Goal: Task Accomplishment & Management: Use online tool/utility

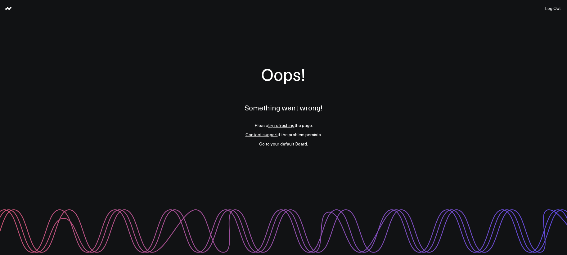
click at [284, 126] on link "try refreshing" at bounding box center [281, 125] width 26 height 6
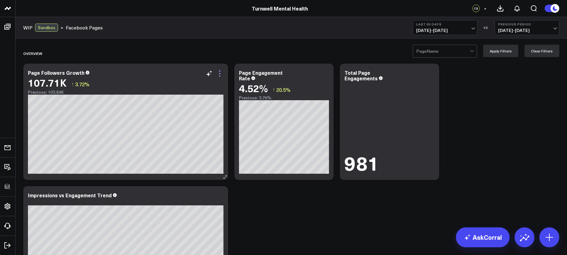
click at [219, 70] on icon at bounding box center [219, 73] width 7 height 7
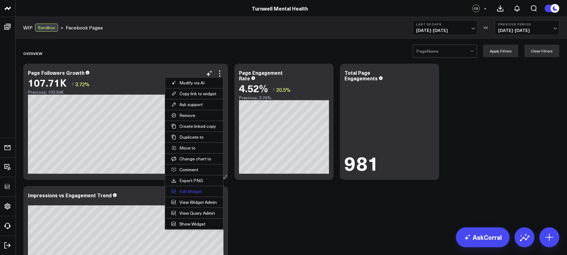
click at [203, 191] on button "Edit Widget" at bounding box center [194, 191] width 58 height 11
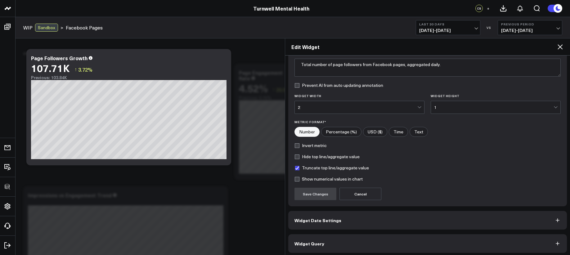
scroll to position [56, 0]
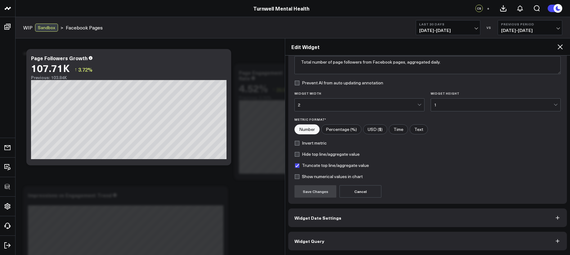
click at [404, 247] on button "Widget Query" at bounding box center [427, 241] width 279 height 19
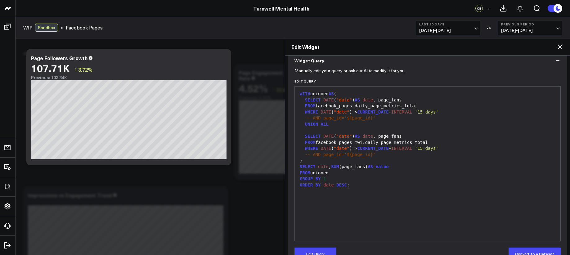
click at [558, 48] on icon at bounding box center [559, 46] width 5 height 5
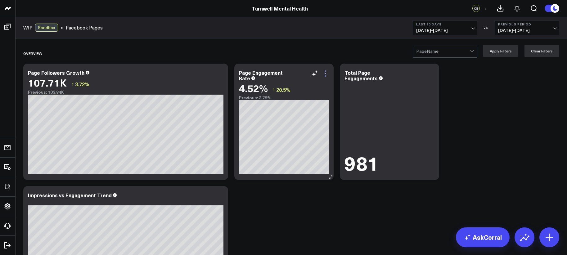
click at [326, 72] on icon at bounding box center [324, 73] width 7 height 7
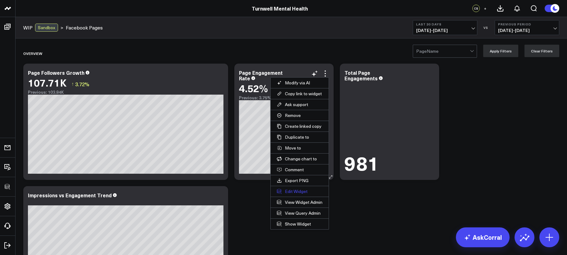
click at [305, 191] on button "Edit Widget" at bounding box center [300, 191] width 58 height 11
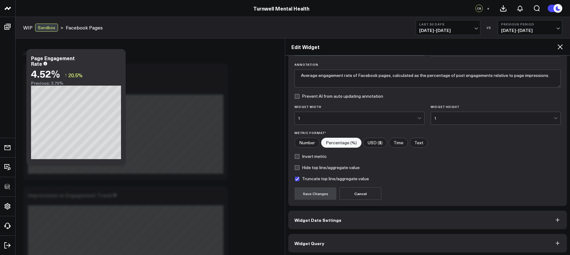
scroll to position [44, 0]
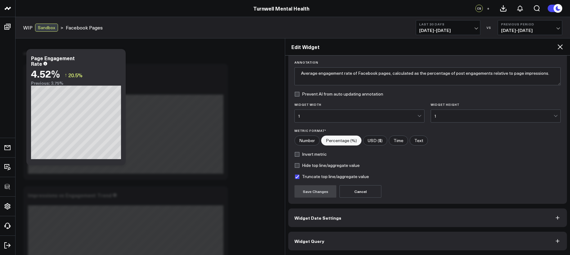
click at [350, 230] on div "Widget Display Widget Title * Page Engagement Rate Chart Type * Comparison Bar …" at bounding box center [427, 133] width 279 height 235
click at [351, 233] on button "Widget Query" at bounding box center [427, 241] width 279 height 19
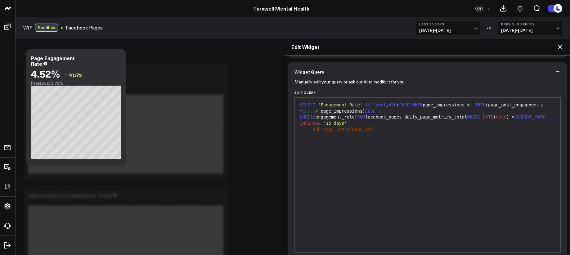
click at [360, 190] on div "SELECT 'Engagement Rate' AS label , AVG ( CASE WHEN page_impressions > 0 THEN (…" at bounding box center [427, 175] width 259 height 148
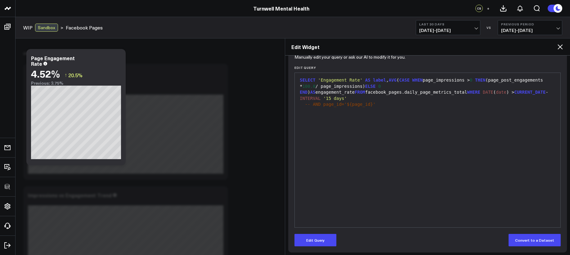
scroll to position [71, 0]
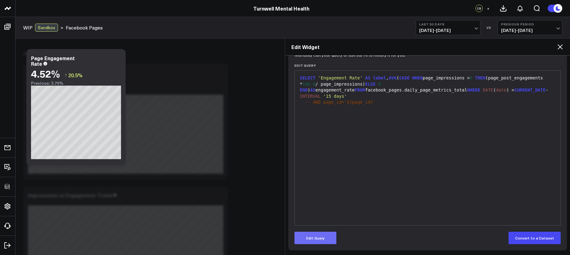
click at [309, 239] on button "Edit Query" at bounding box center [315, 238] width 42 height 12
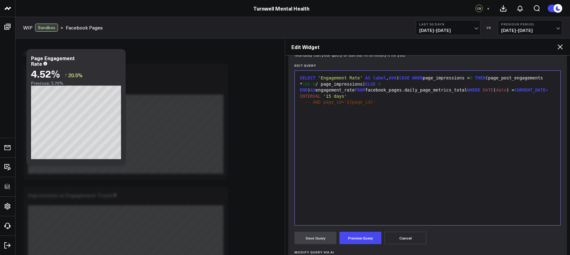
click at [328, 193] on div "SELECT 'Engagement Rate' AS label , AVG ( CASE WHEN page_impressions > 0 THEN (…" at bounding box center [427, 148] width 259 height 148
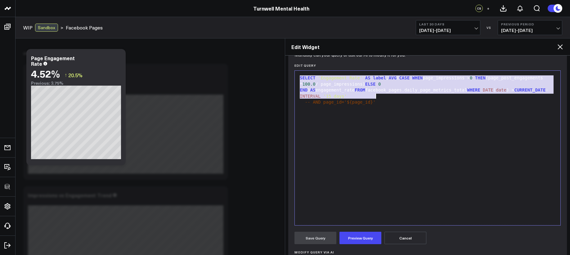
copy div "SELECT 'Engagement Rate' AS label , AVG ( CASE WHEN page_impressions > 0 THEN (…"
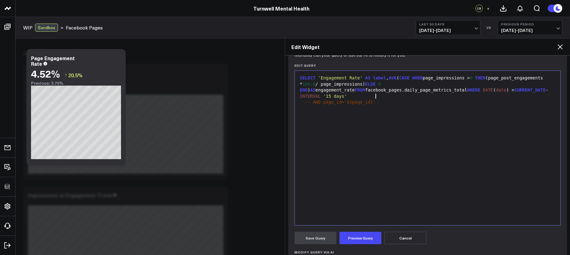
click at [432, 147] on div "SELECT 'Engagement Rate' AS label , AVG ( CASE WHEN page_impressions > 0 THEN (…" at bounding box center [427, 148] width 259 height 148
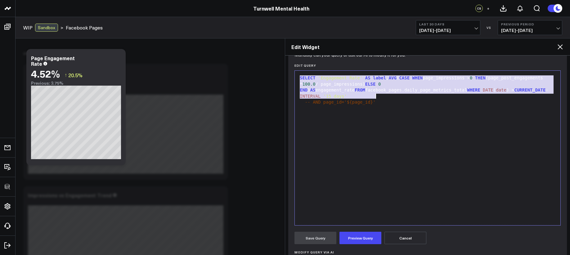
scroll to position [36, 0]
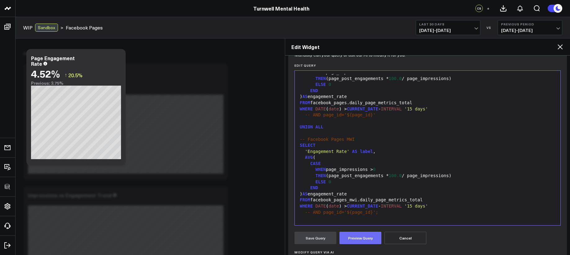
click at [366, 235] on button "Preview Query" at bounding box center [360, 238] width 42 height 12
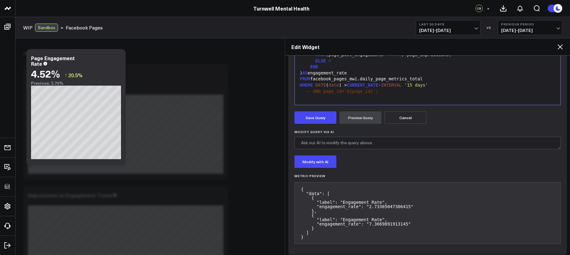
scroll to position [196, 0]
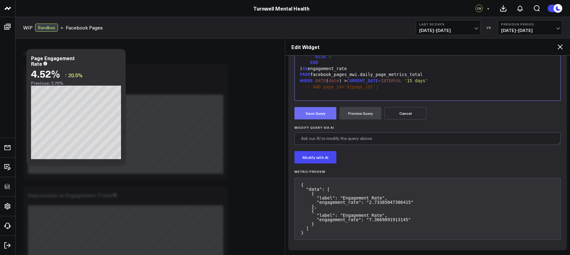
click at [328, 107] on button "Save Query" at bounding box center [315, 113] width 42 height 12
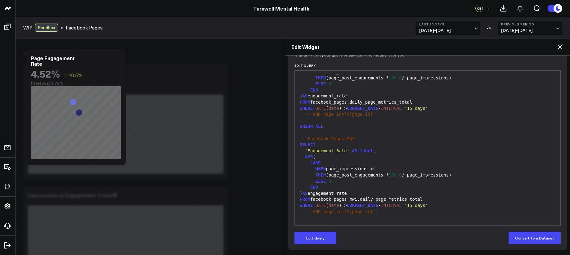
scroll to position [71, 0]
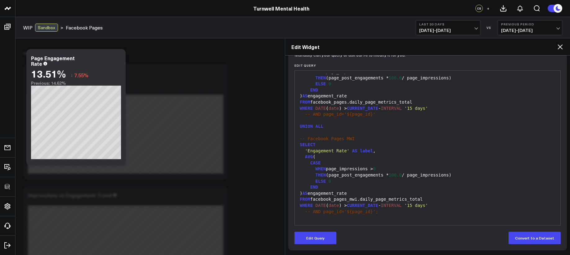
click at [558, 48] on icon at bounding box center [559, 46] width 7 height 7
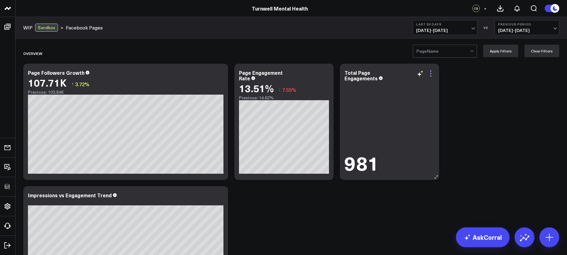
click at [433, 76] on icon at bounding box center [430, 73] width 7 height 7
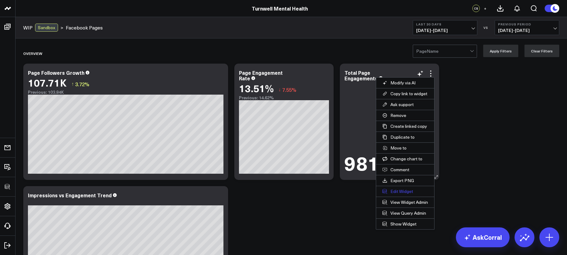
click at [397, 190] on button "Edit Widget" at bounding box center [405, 191] width 58 height 11
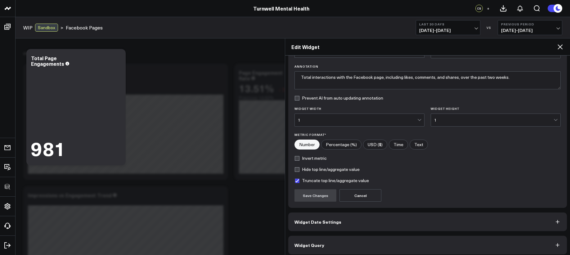
scroll to position [44, 0]
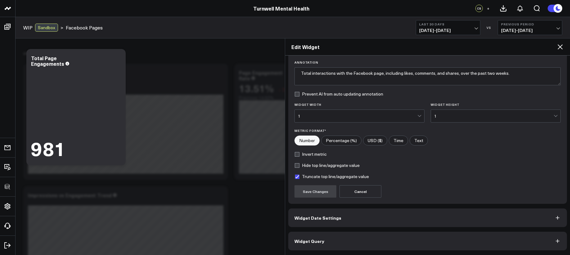
click at [343, 241] on button "Widget Query" at bounding box center [427, 241] width 279 height 19
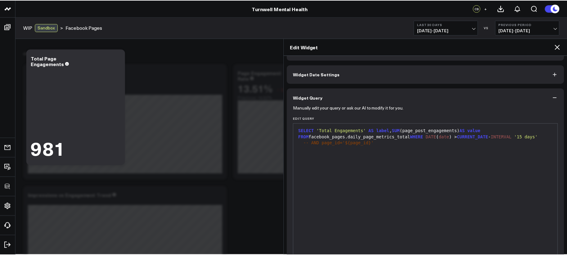
scroll to position [71, 0]
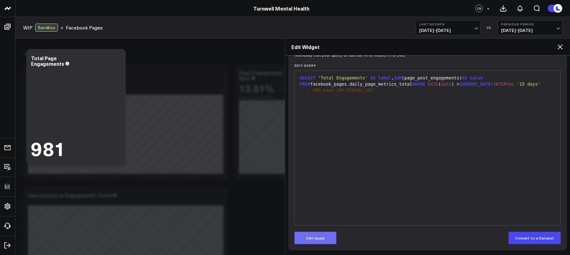
click at [322, 237] on button "Edit Query" at bounding box center [315, 238] width 42 height 12
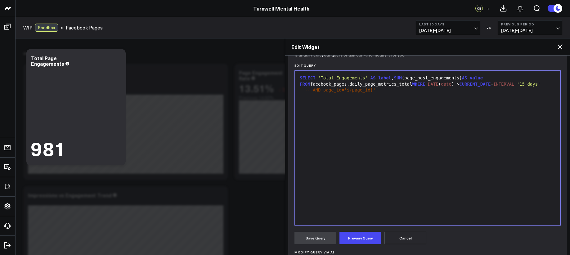
click at [346, 196] on div "SELECT 'Total Engagements' AS label , SUM (page_post_engagements) AS value FROM…" at bounding box center [427, 148] width 259 height 148
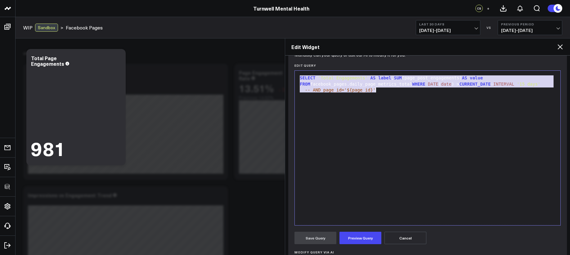
copy div "SELECT 'Total Engagements' AS label , SUM (page_post_engagements) AS value FROM…"
click at [562, 46] on icon at bounding box center [559, 46] width 7 height 7
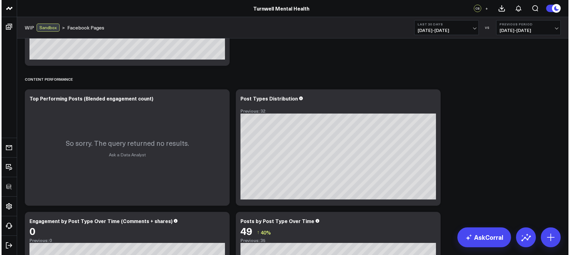
scroll to position [104, 0]
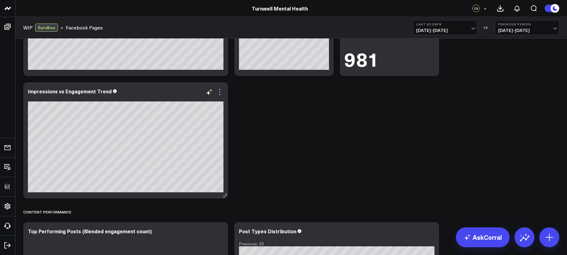
click at [217, 92] on icon at bounding box center [219, 91] width 7 height 7
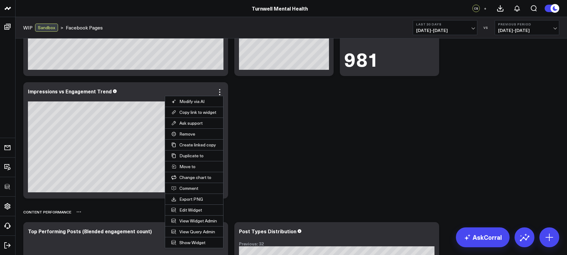
click at [200, 210] on button "Edit Widget" at bounding box center [194, 210] width 58 height 11
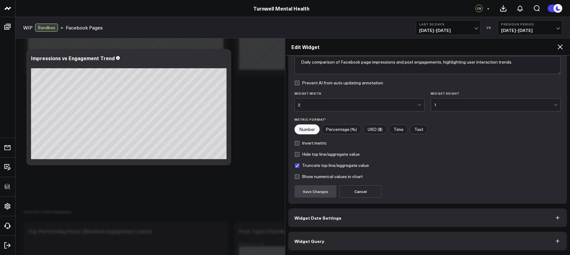
click at [337, 241] on button "Widget Query" at bounding box center [427, 241] width 279 height 19
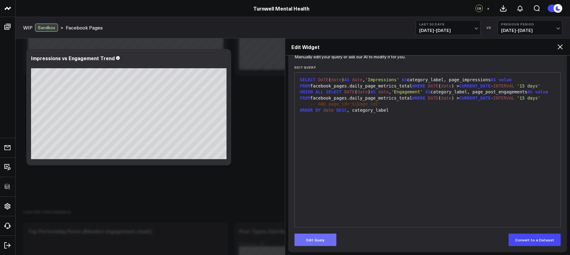
scroll to position [71, 0]
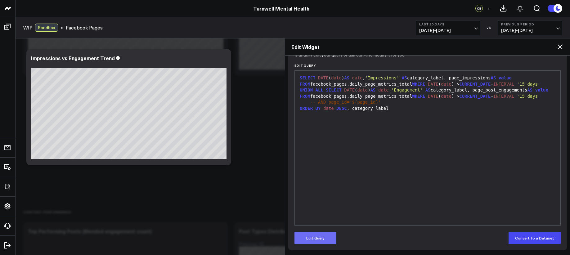
click at [324, 237] on button "Edit Query" at bounding box center [315, 238] width 42 height 12
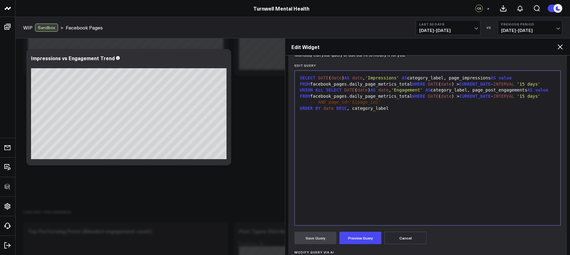
click at [352, 194] on div "SELECT DATE ( date ) AS date , 'Impressions' AS category_label, page_impression…" at bounding box center [427, 148] width 259 height 148
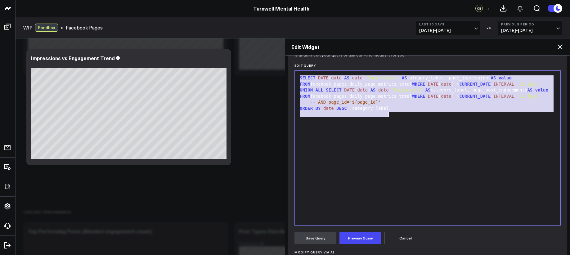
copy div "SELECT DATE ( date ) AS date , 'Impressions' AS category_label, page_impression…"
click at [560, 50] on icon at bounding box center [559, 46] width 7 height 7
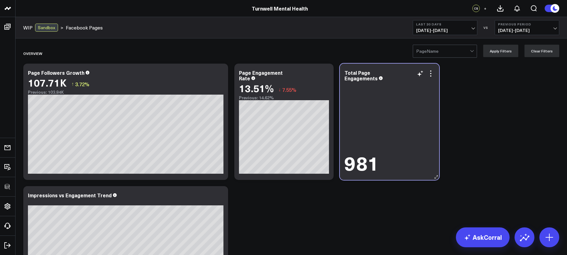
click at [431, 78] on div "Total Page Engagements" at bounding box center [389, 75] width 90 height 11
click at [429, 87] on div "981" at bounding box center [389, 128] width 90 height 91
click at [429, 80] on div "Total Page Engagements" at bounding box center [389, 75] width 90 height 11
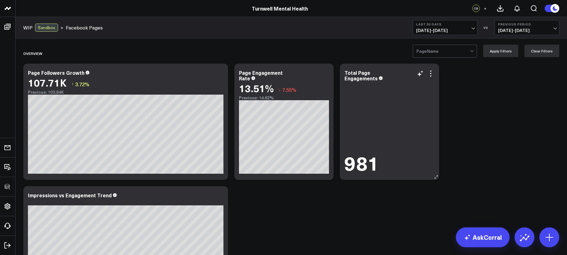
click at [430, 78] on div "Total Page Engagements" at bounding box center [389, 75] width 90 height 11
click at [433, 74] on icon at bounding box center [430, 73] width 7 height 7
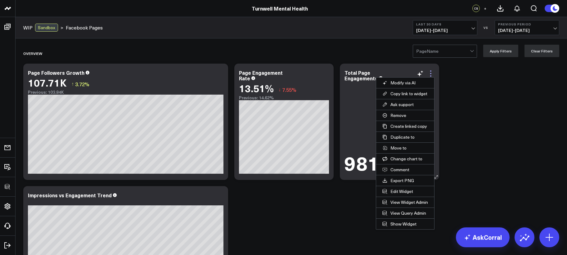
click at [431, 73] on icon at bounding box center [430, 73] width 1 height 1
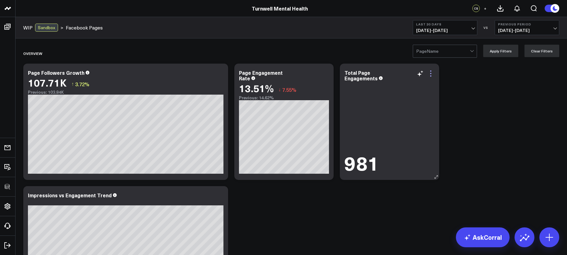
click at [431, 73] on icon at bounding box center [430, 73] width 1 height 1
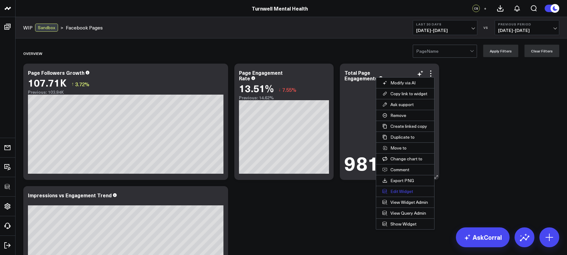
click at [407, 192] on button "Edit Widget" at bounding box center [405, 191] width 58 height 11
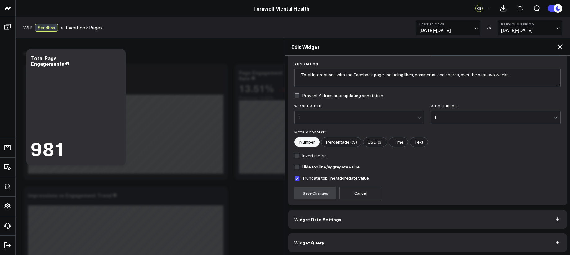
scroll to position [44, 0]
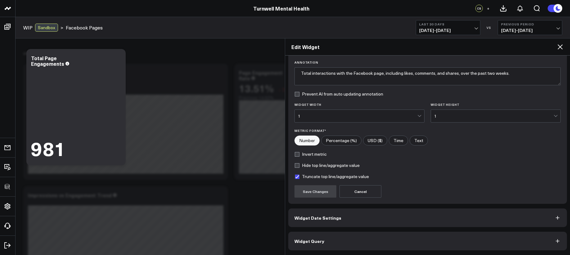
click at [360, 243] on button "Widget Query" at bounding box center [427, 241] width 279 height 19
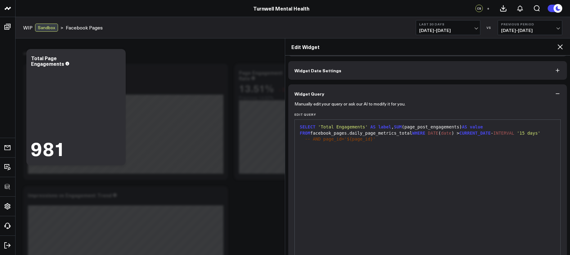
scroll to position [71, 0]
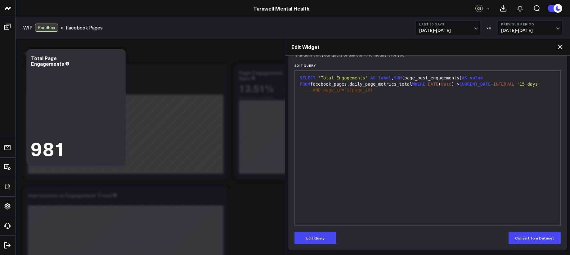
click at [349, 118] on div "SELECT 'Total Engagements' AS label , SUM (page_post_engagements) AS value FROM…" at bounding box center [427, 148] width 259 height 148
click at [324, 232] on button "Edit Query" at bounding box center [315, 238] width 42 height 12
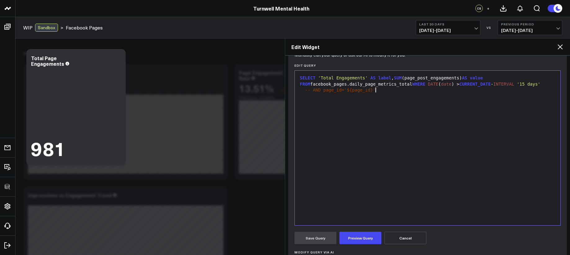
click at [324, 171] on div "SELECT 'Total Engagements' AS label , SUM (page_post_engagements) AS value FROM…" at bounding box center [427, 148] width 259 height 148
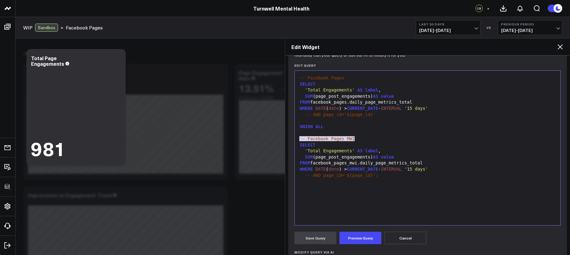
drag, startPoint x: 362, startPoint y: 139, endPoint x: 295, endPoint y: 140, distance: 66.7
click at [295, 140] on div "99 1 2 3 4 5 6 7 8 9 10 11 12 13 14 15 16 17 18 › ⌄ -- Facebook Pages SELECT 'T…" at bounding box center [427, 147] width 266 height 155
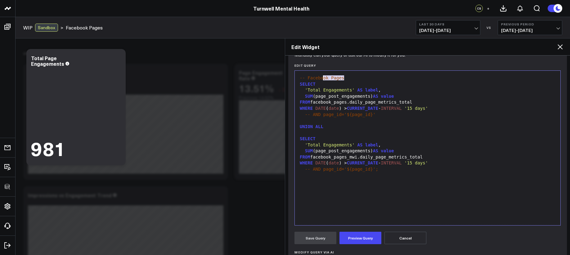
drag, startPoint x: 352, startPoint y: 78, endPoint x: 284, endPoint y: 79, distance: 68.6
click at [298, 84] on div "SELECT" at bounding box center [427, 84] width 259 height 6
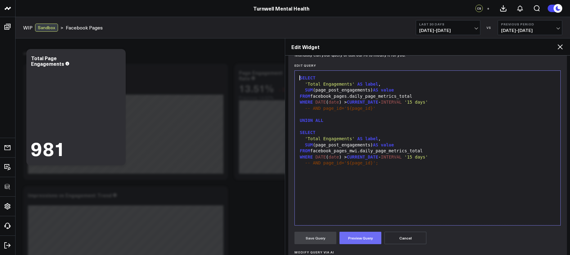
click at [362, 237] on button "Preview Query" at bounding box center [360, 238] width 42 height 12
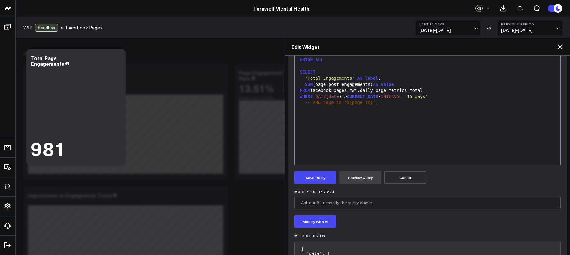
scroll to position [196, 0]
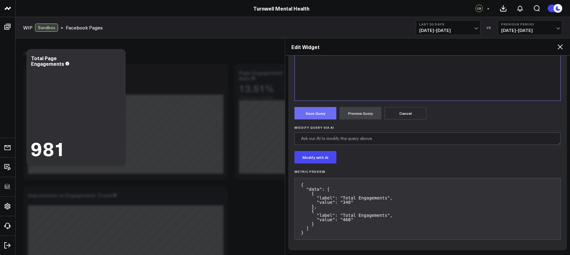
click at [316, 107] on button "Save Query" at bounding box center [315, 113] width 42 height 12
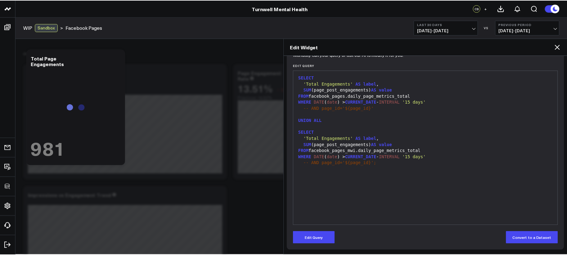
scroll to position [71, 0]
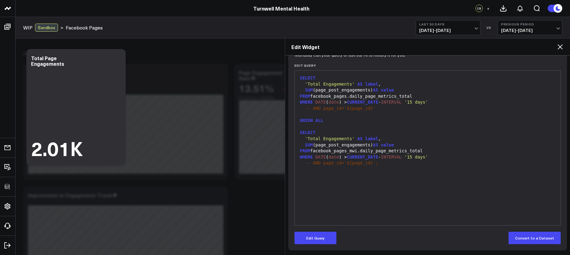
click at [561, 48] on icon at bounding box center [559, 46] width 5 height 5
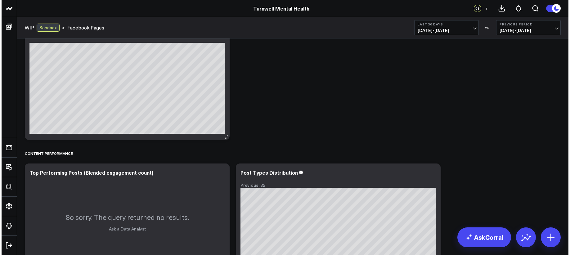
scroll to position [151, 0]
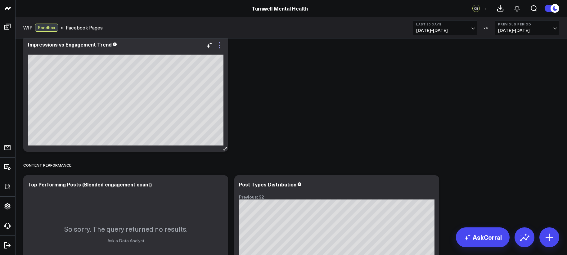
click at [222, 47] on icon at bounding box center [219, 45] width 7 height 7
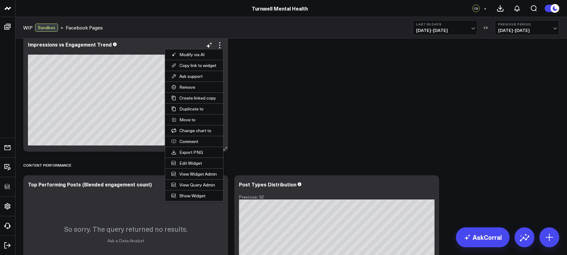
click at [192, 164] on button "Edit Widget" at bounding box center [194, 163] width 58 height 11
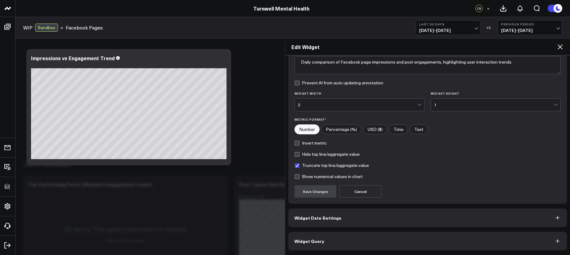
click at [325, 245] on button "Widget Query" at bounding box center [427, 241] width 279 height 19
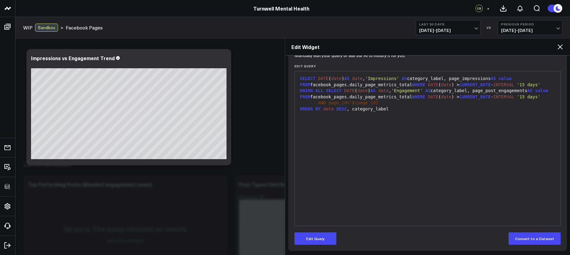
scroll to position [71, 0]
click at [319, 240] on button "Edit Query" at bounding box center [315, 238] width 42 height 12
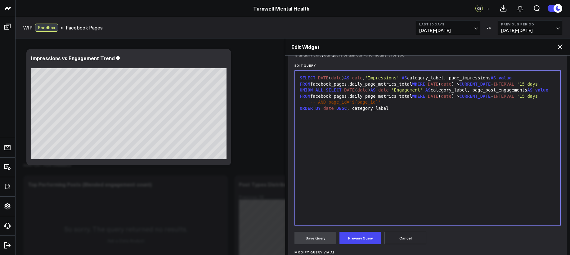
click at [336, 197] on div "SELECT DATE ( date ) AS date , 'Impressions' AS category_label, page_impression…" at bounding box center [427, 148] width 259 height 148
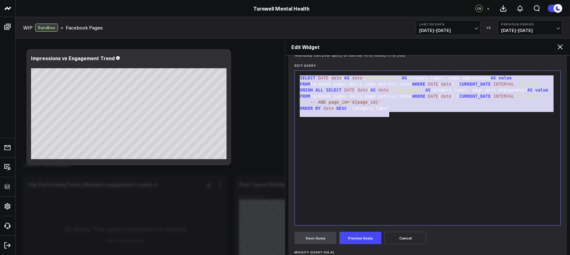
copy div "SELECT DATE ( date ) AS date , 'Impressions' AS category_label, page_impression…"
click at [360, 124] on div "SELECT DATE ( date ) AS date , 'Impressions' AS category_label, page_impression…" at bounding box center [427, 148] width 259 height 148
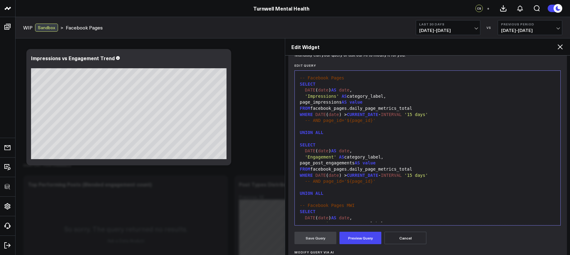
scroll to position [24, 0]
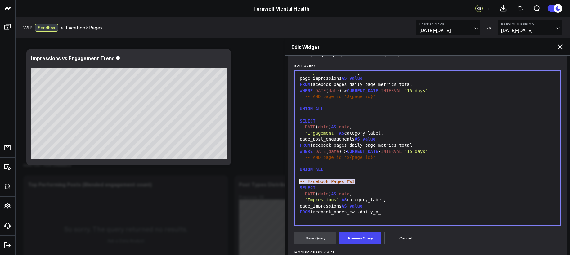
drag, startPoint x: 342, startPoint y: 182, endPoint x: 299, endPoint y: 184, distance: 42.8
click at [299, 184] on div "-- Facebook Pages MWI" at bounding box center [427, 182] width 259 height 6
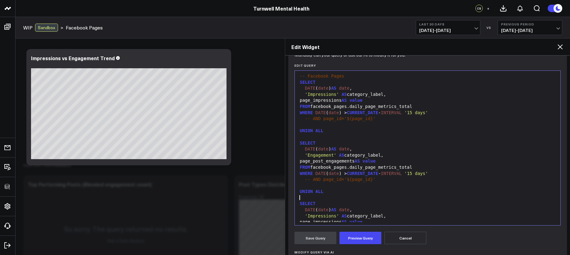
scroll to position [0, 0]
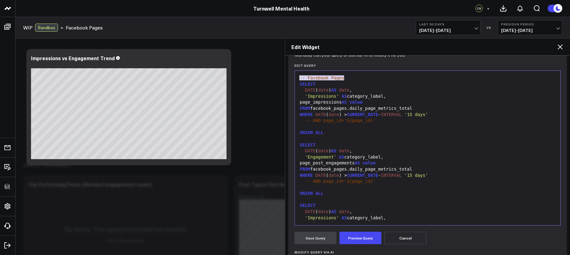
drag, startPoint x: 305, startPoint y: 78, endPoint x: 263, endPoint y: 75, distance: 42.0
click at [359, 235] on button "Preview Query" at bounding box center [360, 238] width 42 height 12
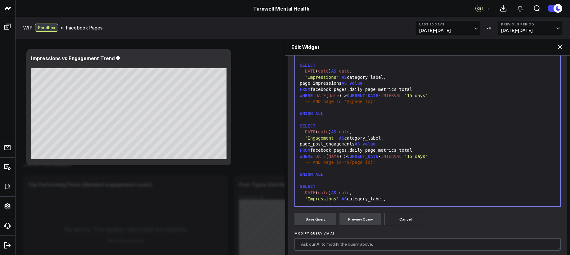
scroll to position [88, 0]
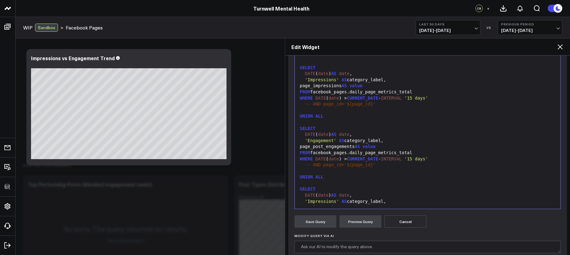
click at [339, 146] on div "page_post_engagements AS value" at bounding box center [427, 147] width 259 height 6
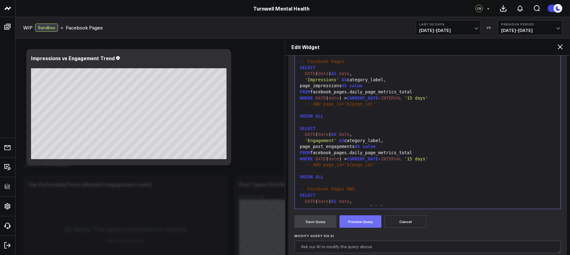
scroll to position [109, 0]
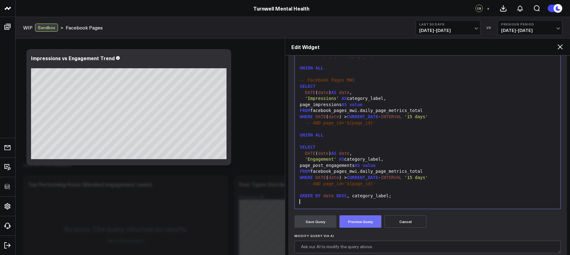
click at [346, 227] on button "Preview Query" at bounding box center [360, 221] width 42 height 12
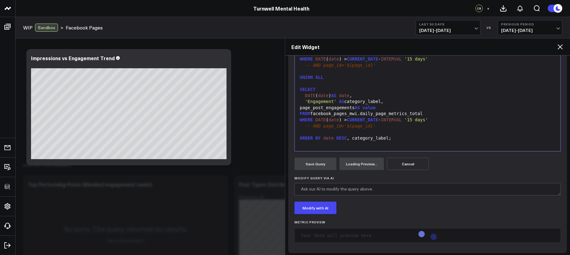
scroll to position [148, 0]
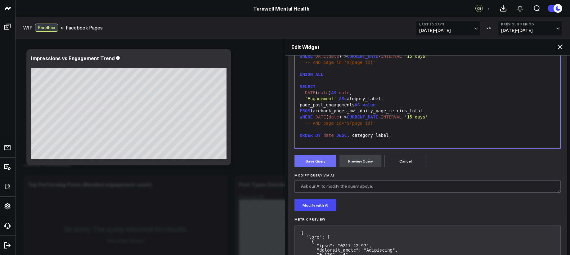
click at [312, 160] on button "Save Query" at bounding box center [315, 161] width 42 height 12
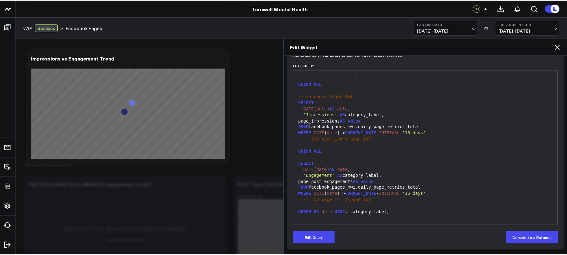
scroll to position [71, 0]
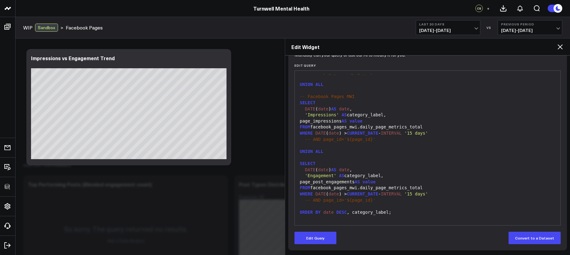
click at [562, 47] on icon at bounding box center [559, 46] width 7 height 7
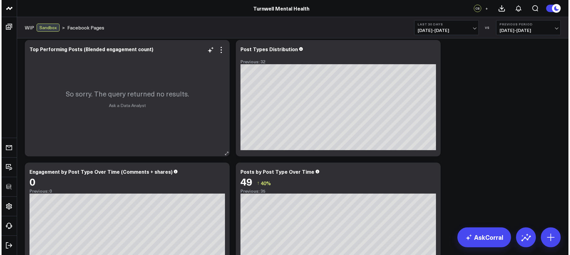
scroll to position [287, 0]
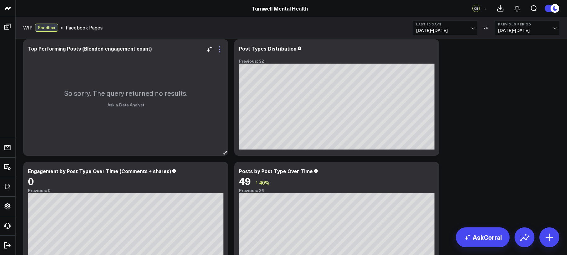
click at [222, 51] on icon at bounding box center [219, 49] width 7 height 7
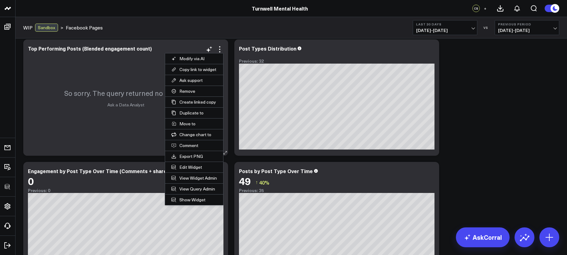
click at [192, 166] on button "Edit Widget" at bounding box center [194, 167] width 58 height 11
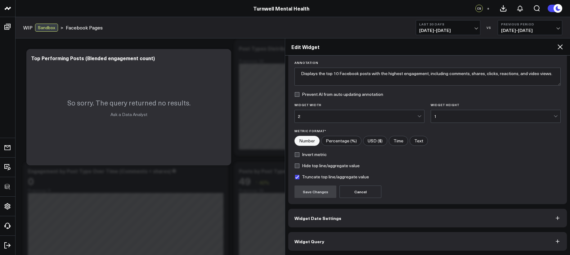
scroll to position [44, 0]
click at [338, 235] on button "Widget Query" at bounding box center [427, 241] width 279 height 19
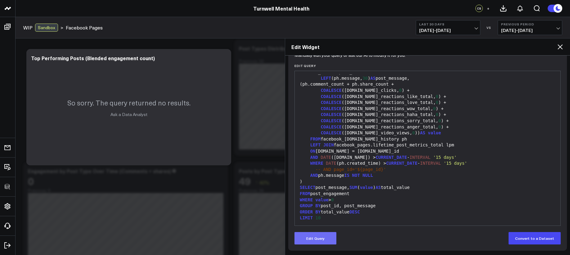
scroll to position [71, 0]
click at [308, 238] on button "Edit Query" at bounding box center [315, 238] width 42 height 12
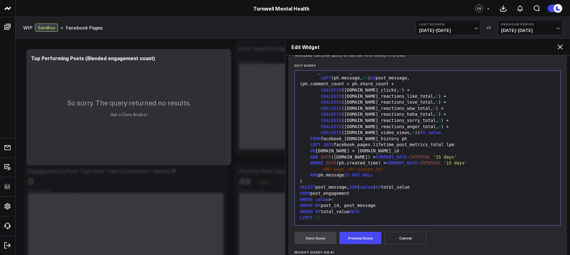
click at [367, 203] on div "GROUP BY post_id, post_message" at bounding box center [427, 206] width 259 height 6
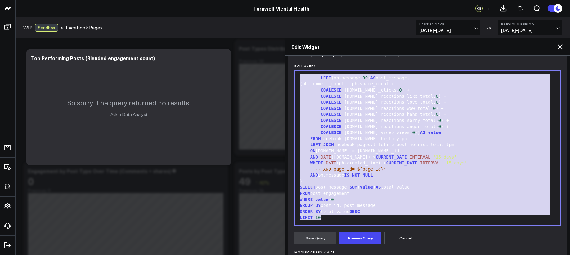
copy div "WITH post_engagement AS ( SELECT ph.id AS post_id, LEFT (ph.message, 30 ) AS po…"
click at [325, 136] on div "FROM facebook_pages.post_history ph" at bounding box center [427, 139] width 259 height 6
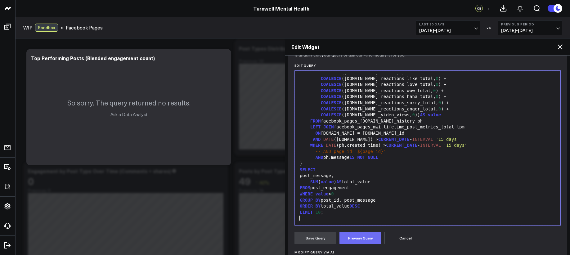
click at [351, 242] on button "Preview Query" at bounding box center [360, 238] width 42 height 12
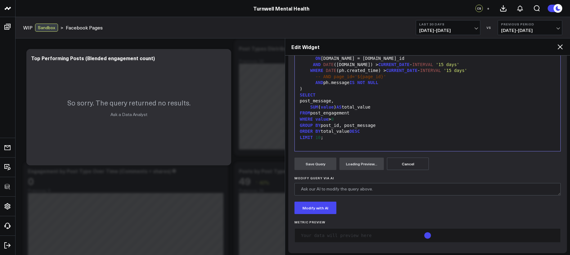
scroll to position [148, 0]
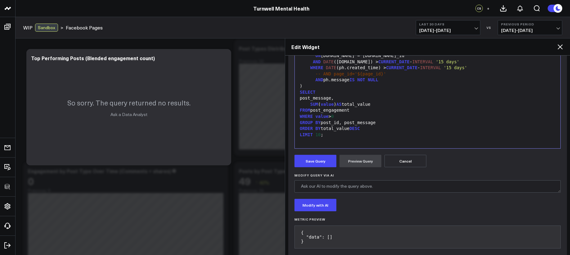
click at [359, 128] on span "DESC" at bounding box center [354, 128] width 11 height 5
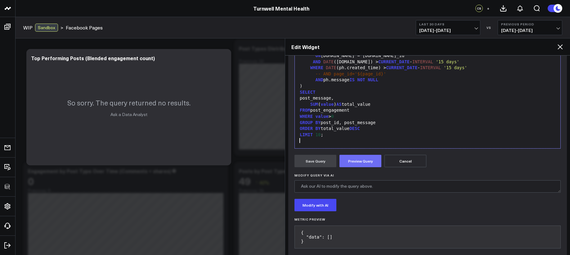
click at [355, 161] on button "Preview Query" at bounding box center [360, 161] width 42 height 12
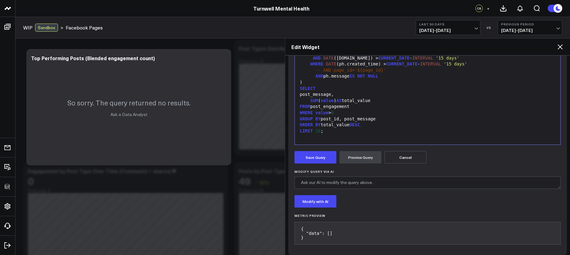
scroll to position [157, 0]
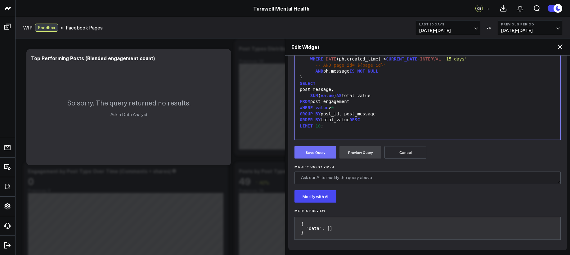
click at [321, 155] on button "Save Query" at bounding box center [315, 152] width 42 height 12
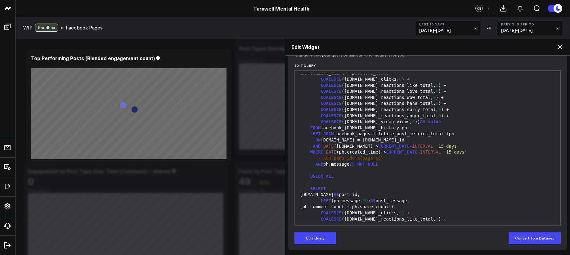
scroll to position [0, 0]
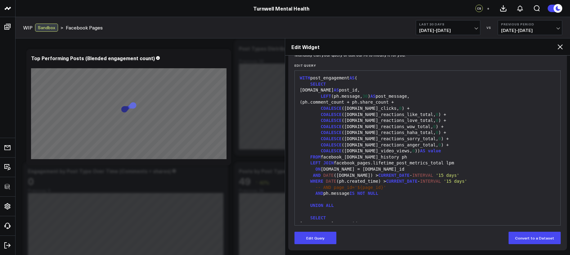
click at [440, 114] on div "COALESCE (lpm.post_reactions_like_total, 0 ) +" at bounding box center [427, 115] width 259 height 6
click at [436, 115] on span "0" at bounding box center [437, 114] width 2 height 5
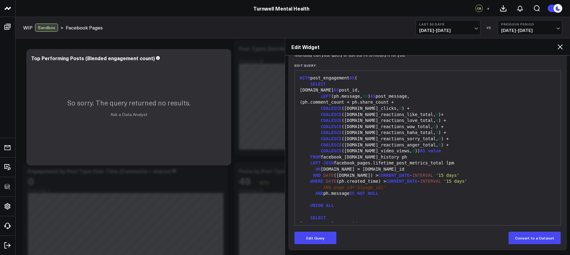
click at [558, 43] on icon at bounding box center [559, 46] width 7 height 7
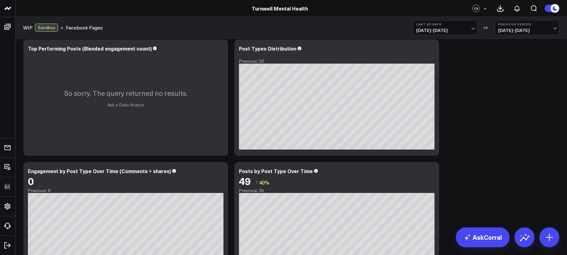
click at [428, 29] on span "09/13/25 - 10/12/25" at bounding box center [445, 30] width 58 height 5
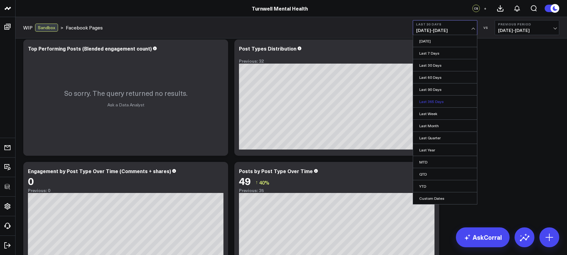
click at [435, 102] on link "Last 365 Days" at bounding box center [445, 102] width 64 height 12
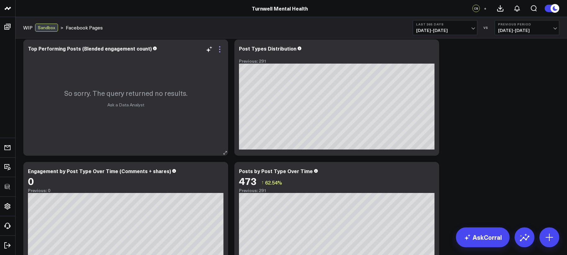
click at [221, 47] on icon at bounding box center [219, 49] width 7 height 7
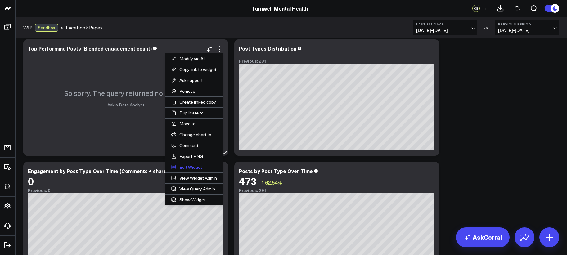
click at [186, 166] on button "Edit Widget" at bounding box center [194, 167] width 58 height 11
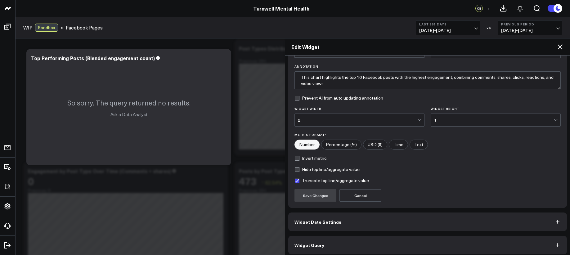
scroll to position [44, 0]
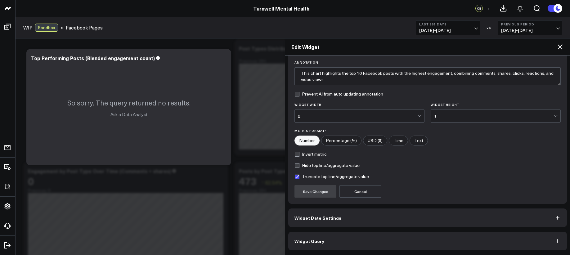
click at [375, 234] on button "Widget Query" at bounding box center [427, 241] width 279 height 19
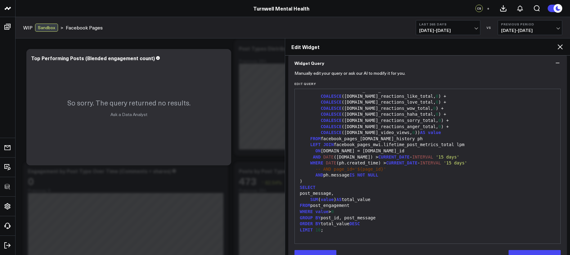
scroll to position [71, 0]
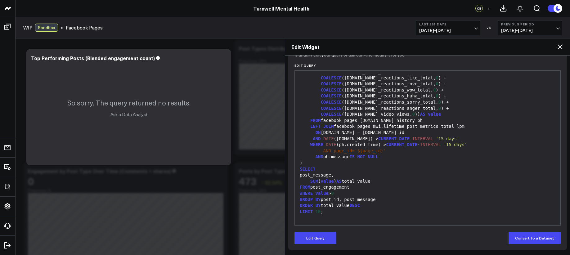
click at [311, 244] on div "Manually edit your query or ask our AI to modify it for you. Edit Query 99 1 2 …" at bounding box center [427, 152] width 279 height 196
click at [313, 237] on button "Edit Query" at bounding box center [315, 238] width 42 height 12
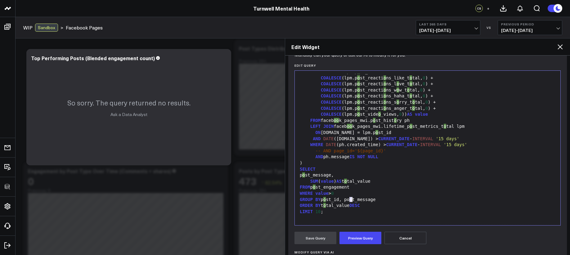
click at [351, 198] on div "GROUP BY p o st_id, post_message" at bounding box center [427, 200] width 259 height 6
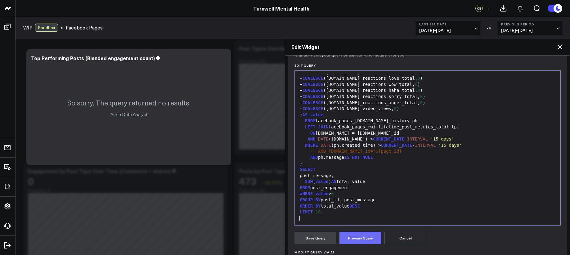
click at [364, 240] on button "Preview Query" at bounding box center [360, 238] width 42 height 12
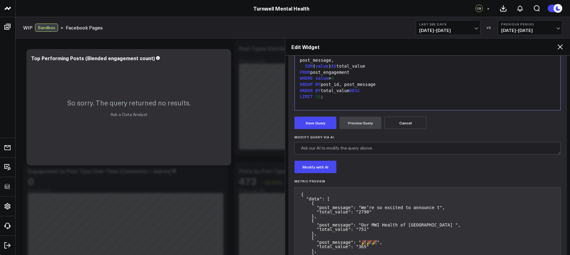
scroll to position [190, 0]
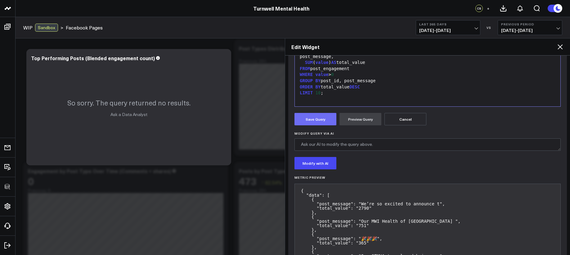
click at [325, 117] on button "Save Query" at bounding box center [315, 119] width 42 height 12
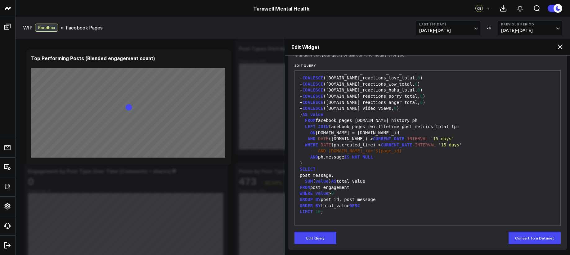
scroll to position [71, 0]
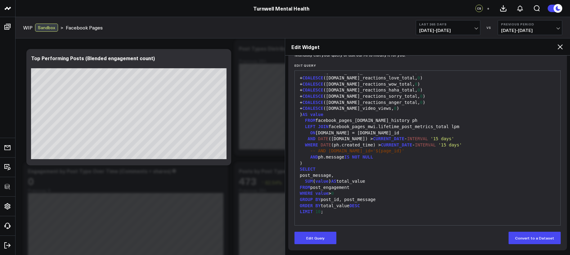
click at [557, 44] on icon at bounding box center [559, 46] width 7 height 7
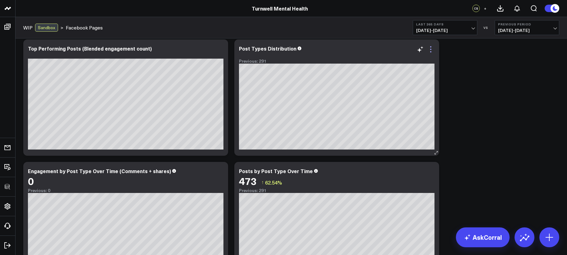
click at [431, 47] on icon at bounding box center [430, 49] width 7 height 7
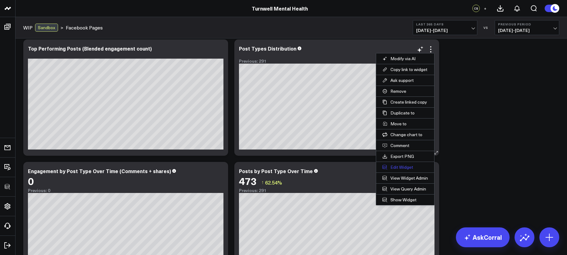
click at [407, 165] on button "Edit Widget" at bounding box center [405, 167] width 58 height 11
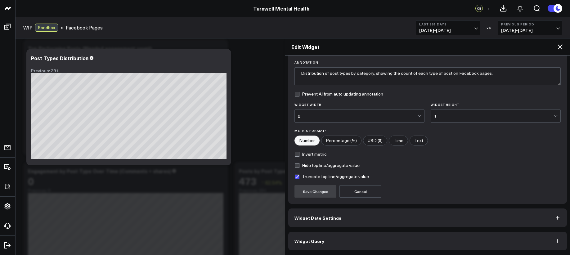
click at [373, 248] on button "Widget Query" at bounding box center [427, 241] width 279 height 19
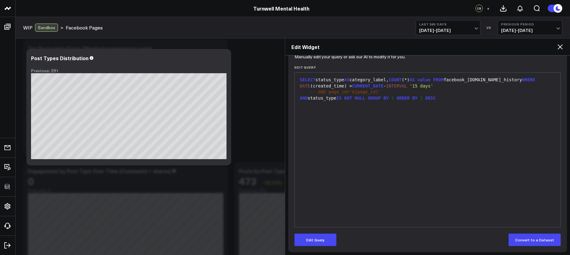
scroll to position [71, 0]
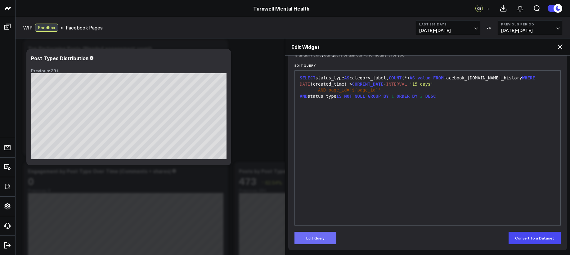
click at [321, 237] on button "Edit Query" at bounding box center [315, 238] width 42 height 12
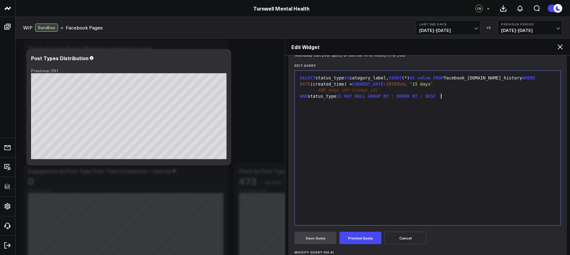
click at [336, 212] on div "SELECT status_type AS category_label, COUNT (*) AS value FROM facebook_pages.po…" at bounding box center [427, 148] width 259 height 148
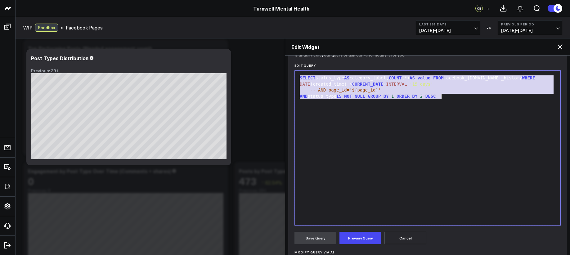
copy div "SELECT status_type AS category_label, COUNT (*) AS value FROM facebook_pages.po…"
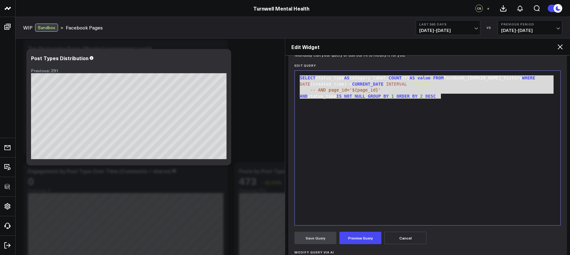
click at [326, 113] on div "SELECT status_type AS category_label, COUNT (*) AS value FROM facebook_pages.po…" at bounding box center [427, 148] width 259 height 148
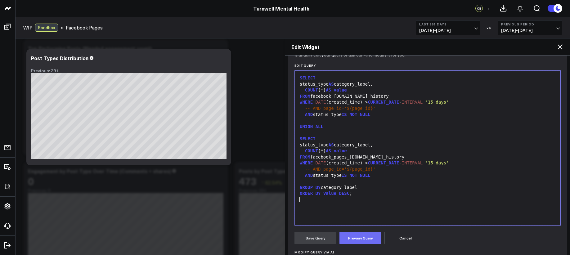
click at [355, 236] on button "Preview Query" at bounding box center [360, 238] width 42 height 12
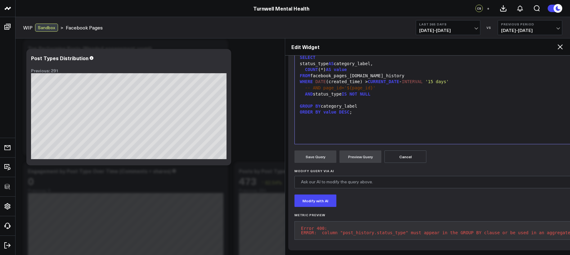
scroll to position [159, 0]
click at [368, 225] on pre "Error 400: ERROR: column "post_history.status_type" must appear in the GROUP BY…" at bounding box center [447, 230] width 306 height 19
click at [391, 115] on div at bounding box center [447, 118] width 299 height 6
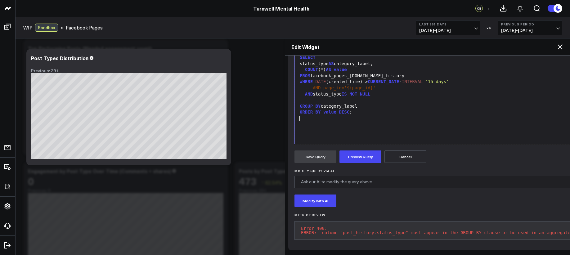
click at [353, 227] on pre "Error 400: ERROR: column "post_history.status_type" must appear in the GROUP BY…" at bounding box center [447, 230] width 306 height 19
copy pre "ERROR: column "post_history.status_type" must appear in the GROUP BY clause or …"
click at [367, 115] on div at bounding box center [447, 118] width 299 height 6
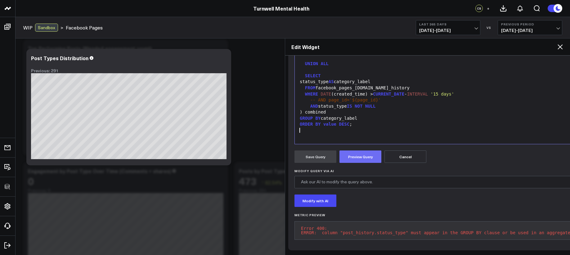
click at [362, 150] on button "Preview Query" at bounding box center [360, 156] width 42 height 12
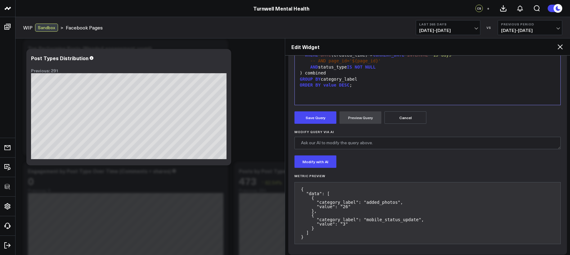
scroll to position [196, 0]
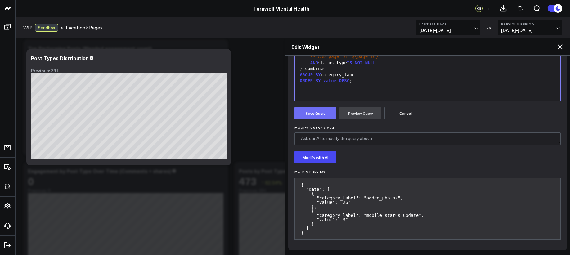
click at [329, 111] on button "Save Query" at bounding box center [315, 113] width 42 height 12
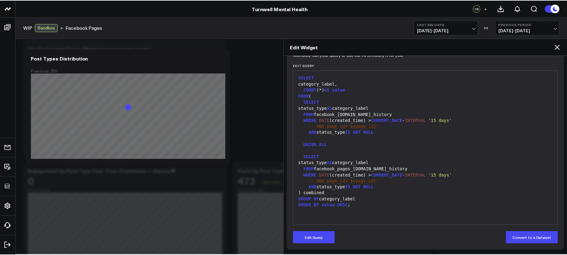
scroll to position [71, 0]
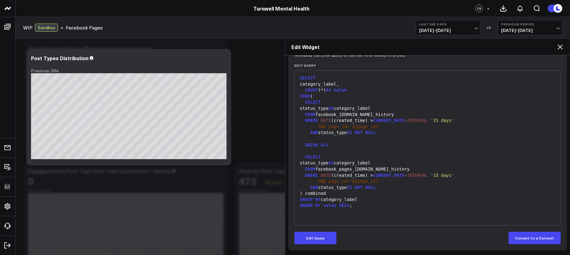
click at [561, 48] on icon at bounding box center [559, 46] width 7 height 7
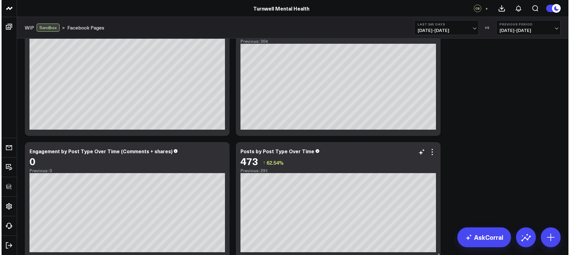
scroll to position [399, 0]
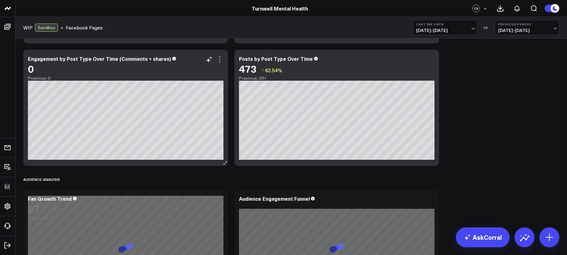
click at [221, 60] on icon at bounding box center [219, 59] width 7 height 7
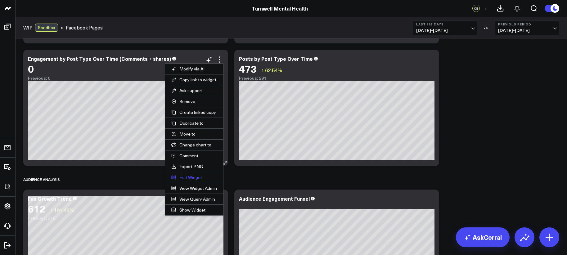
click at [193, 178] on button "Edit Widget" at bounding box center [194, 177] width 58 height 11
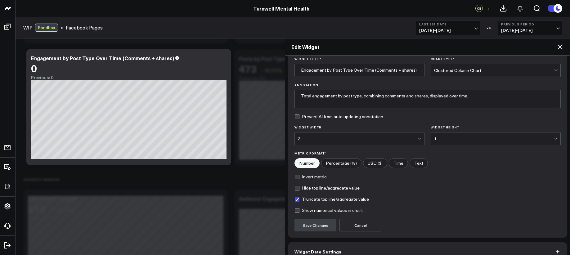
scroll to position [56, 0]
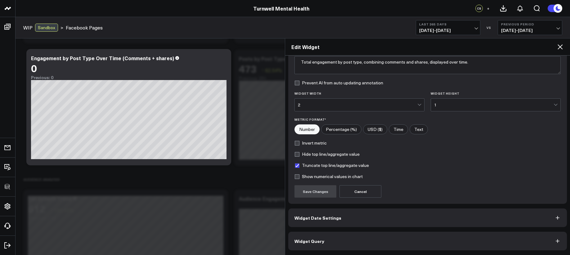
click at [347, 241] on button "Widget Query" at bounding box center [427, 241] width 279 height 19
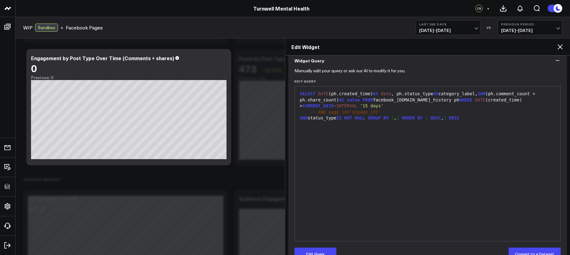
click at [365, 197] on div "SELECT DATE (ph.created_time) AS date , ph.status_type AS category_label, SUM (…" at bounding box center [427, 164] width 259 height 148
click at [313, 252] on button "Edit Query" at bounding box center [315, 254] width 42 height 12
click at [337, 209] on div "SELECT DATE (ph.created_time) AS date , ph.status_type AS category_label, SUM (…" at bounding box center [427, 164] width 259 height 148
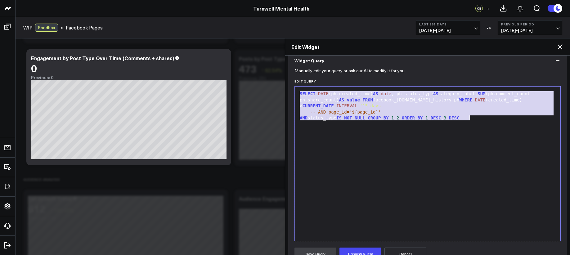
copy div "SELECT DATE (ph.created_time) AS date , ph.status_type AS category_label, SUM (…"
click at [364, 150] on div "SELECT DATE (ph.created_time) AS date , ph.status_type AS category_label, SUM (…" at bounding box center [427, 164] width 259 height 148
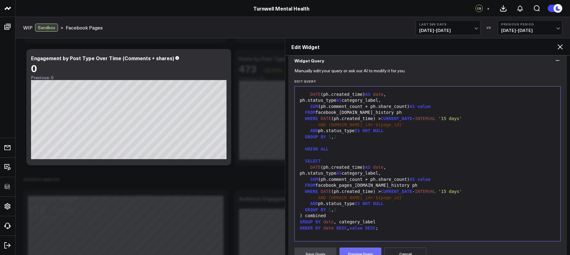
click at [355, 253] on button "Preview Query" at bounding box center [360, 254] width 42 height 12
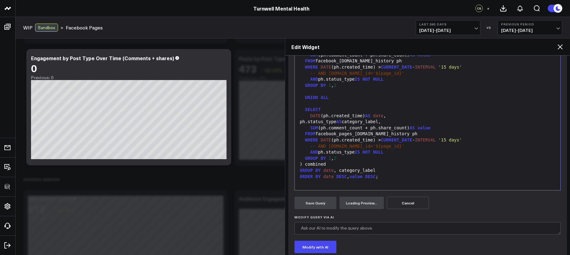
scroll to position [109, 0]
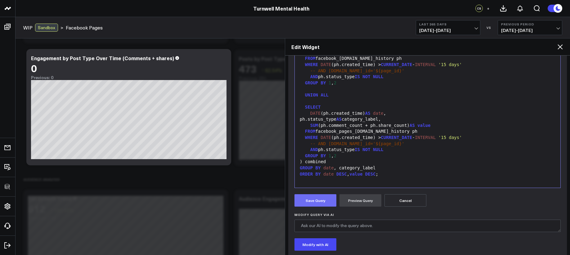
click at [321, 200] on button "Save Query" at bounding box center [315, 200] width 42 height 12
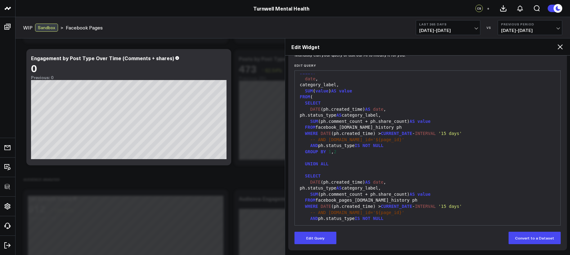
scroll to position [0, 0]
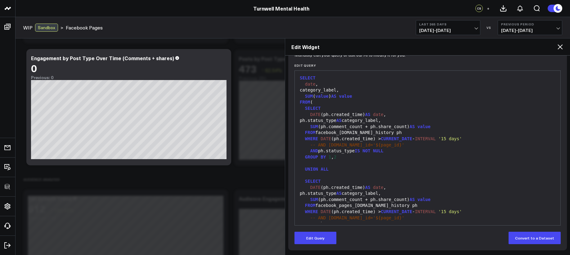
click at [377, 123] on div "ph.status_type AS category_label," at bounding box center [427, 121] width 259 height 6
click at [330, 234] on button "Edit Query" at bounding box center [315, 238] width 42 height 12
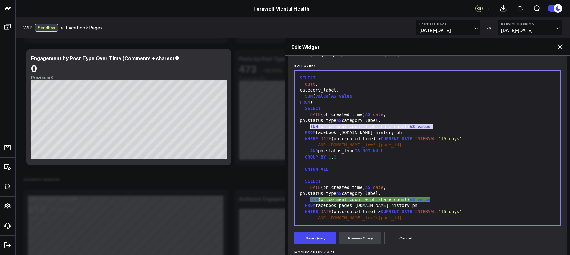
drag, startPoint x: 434, startPoint y: 126, endPoint x: 311, endPoint y: 124, distance: 123.8
click at [311, 124] on div "SUM (ph.comment_count + ph.share_count) AS value" at bounding box center [427, 127] width 259 height 6
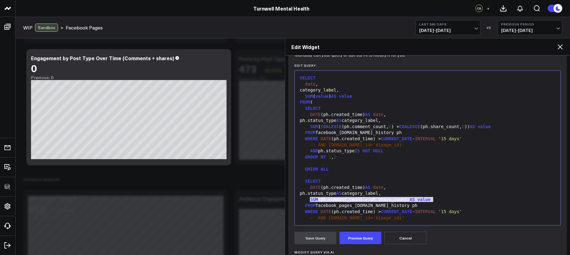
drag, startPoint x: 382, startPoint y: 198, endPoint x: 311, endPoint y: 199, distance: 71.4
click at [311, 199] on div "SUM (ph.comment_count + ph.share_count) AS value" at bounding box center [427, 200] width 259 height 6
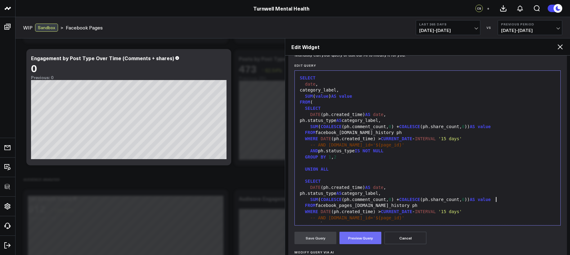
click at [354, 243] on button "Preview Query" at bounding box center [360, 238] width 42 height 12
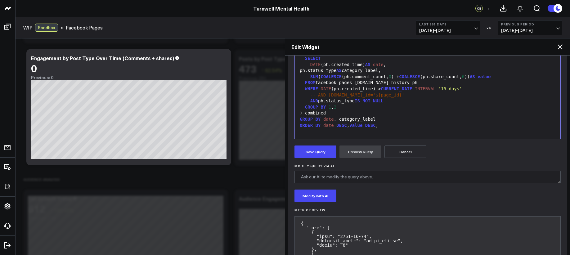
scroll to position [168, 0]
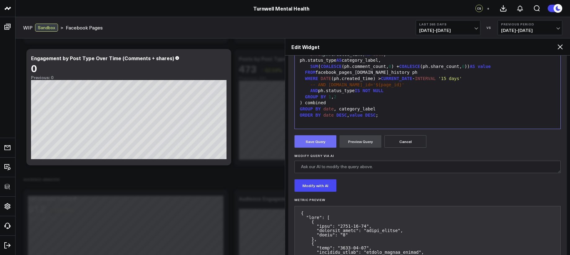
click at [322, 142] on button "Save Query" at bounding box center [315, 141] width 42 height 12
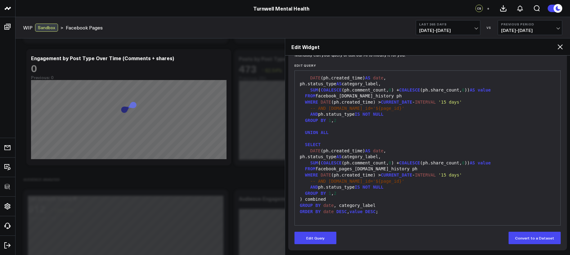
scroll to position [71, 0]
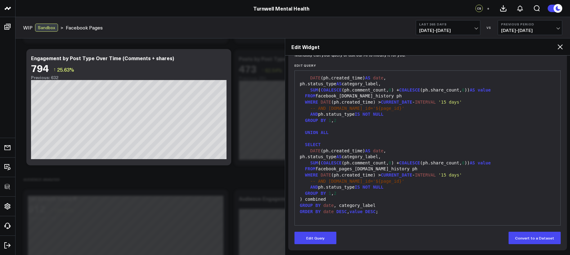
click at [560, 48] on icon at bounding box center [559, 46] width 7 height 7
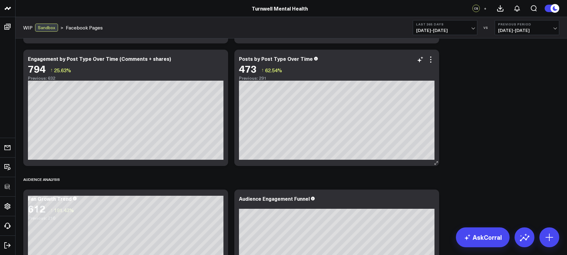
click at [429, 63] on div "473 ↑ 62.54%" at bounding box center [336, 68] width 195 height 11
click at [432, 60] on icon at bounding box center [430, 59] width 7 height 7
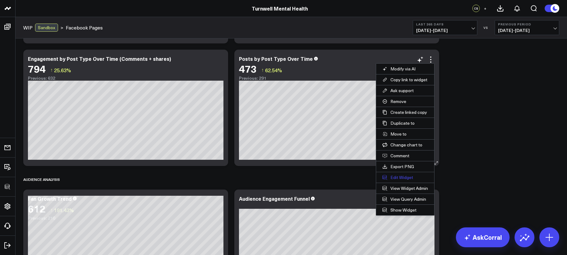
click at [403, 175] on button "Edit Widget" at bounding box center [405, 177] width 58 height 11
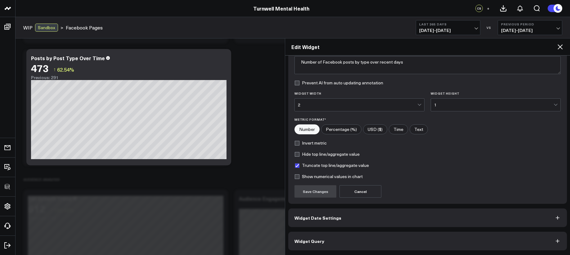
click at [345, 241] on button "Widget Query" at bounding box center [427, 241] width 279 height 19
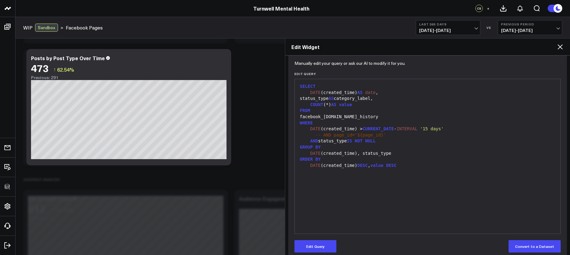
scroll to position [71, 0]
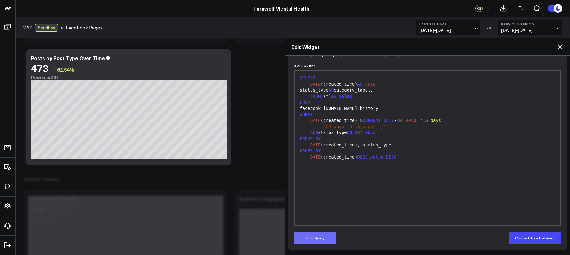
click at [323, 241] on button "Edit Query" at bounding box center [315, 238] width 42 height 12
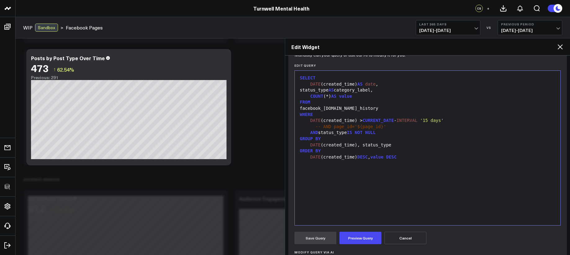
click at [343, 201] on div "SELECT DATE (created_time) AS date , status_type AS category_label, COUNT (*) A…" at bounding box center [427, 148] width 259 height 148
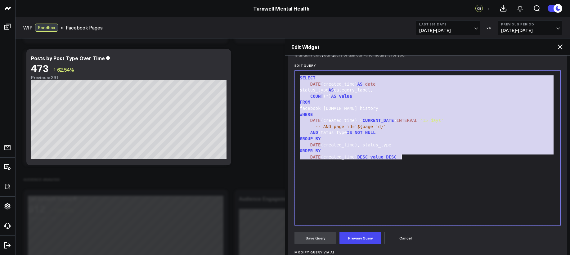
copy div "SELECT DATE (created_time) AS date , status_type AS category_label, COUNT (*) A…"
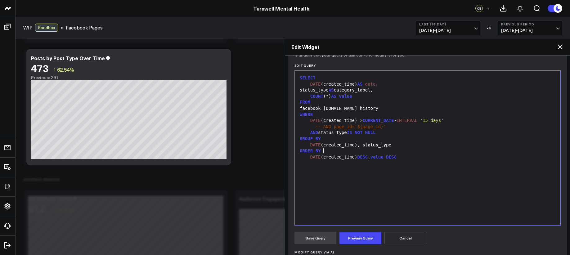
drag, startPoint x: 330, startPoint y: 149, endPoint x: 326, endPoint y: 147, distance: 4.3
click at [326, 147] on div "SELECT DATE (created_time) AS date , status_type AS category_label, COUNT (*) A…" at bounding box center [427, 148] width 259 height 148
click at [333, 151] on div "ORDER BY" at bounding box center [427, 151] width 259 height 6
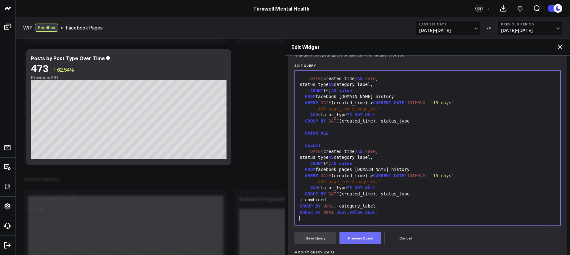
click at [362, 241] on button "Preview Query" at bounding box center [360, 238] width 42 height 12
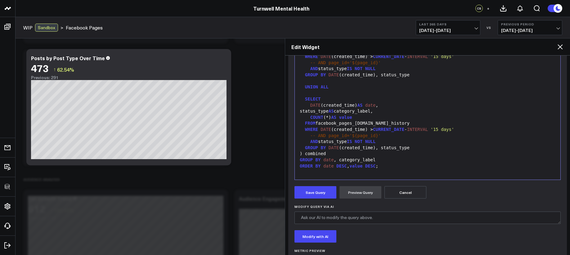
scroll to position [203, 0]
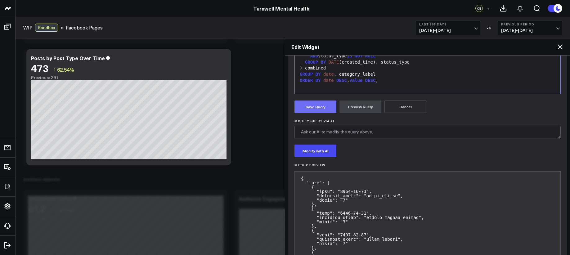
click at [322, 108] on button "Save Query" at bounding box center [315, 107] width 42 height 12
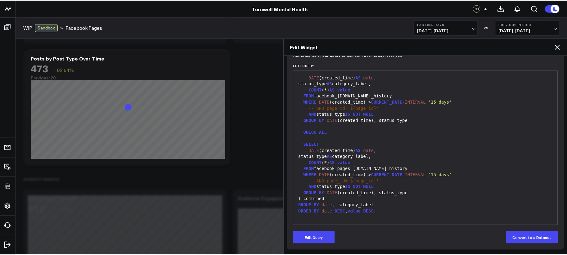
scroll to position [71, 0]
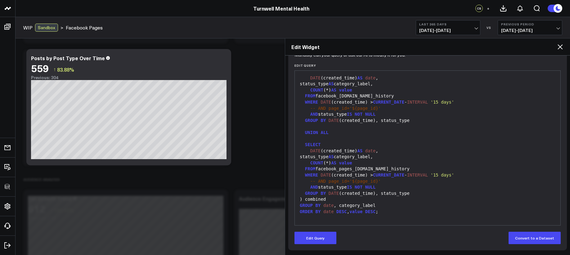
click at [561, 50] on icon at bounding box center [559, 46] width 7 height 7
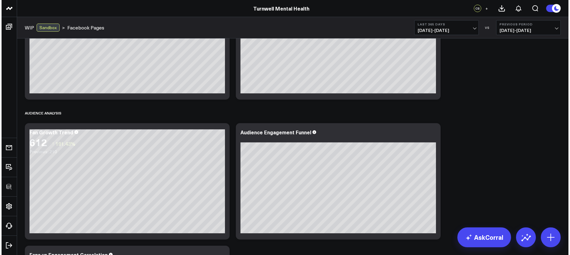
scroll to position [525, 0]
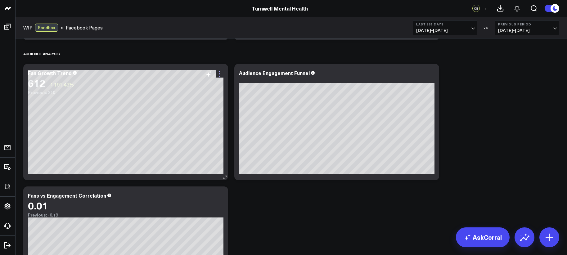
click at [220, 75] on icon at bounding box center [219, 73] width 7 height 7
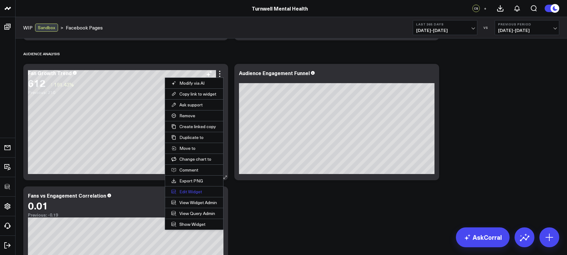
click at [185, 190] on button "Edit Widget" at bounding box center [194, 191] width 58 height 11
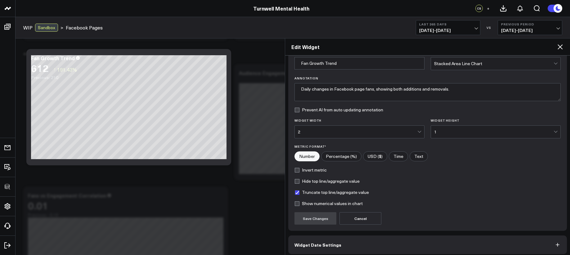
scroll to position [56, 0]
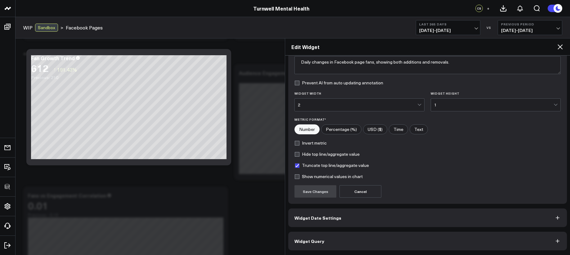
click at [338, 238] on button "Widget Query" at bounding box center [427, 241] width 279 height 19
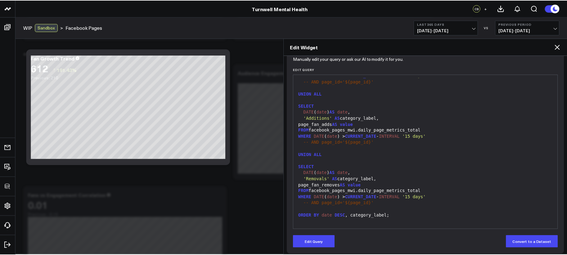
scroll to position [71, 0]
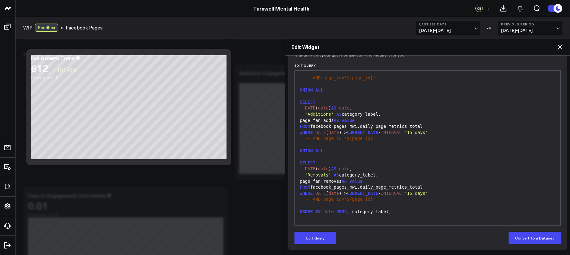
click at [559, 49] on icon at bounding box center [559, 46] width 7 height 7
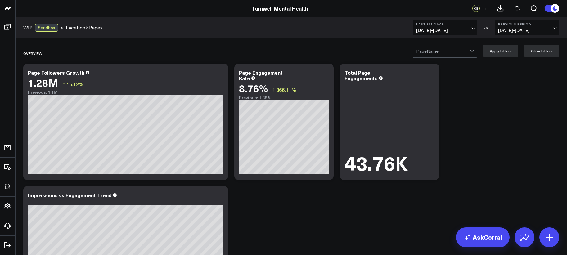
click at [461, 56] on div at bounding box center [443, 51] width 54 height 12
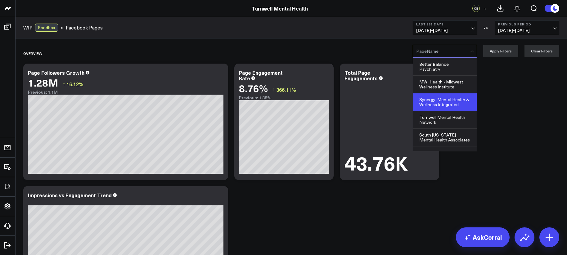
click at [452, 104] on div "Synergy: Mental Health & Wellness Integrated" at bounding box center [445, 102] width 64 height 18
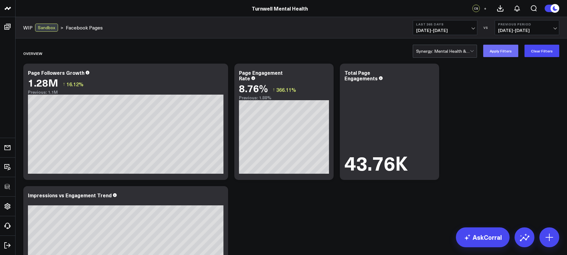
click at [508, 50] on button "Apply Filters" at bounding box center [500, 51] width 35 height 12
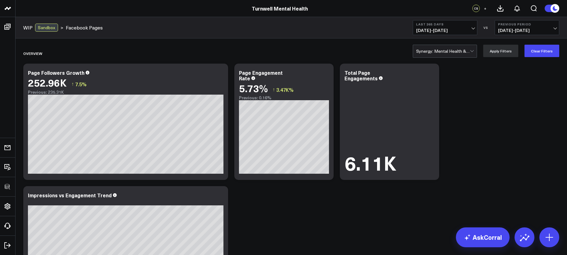
click at [430, 52] on div at bounding box center [443, 51] width 54 height 12
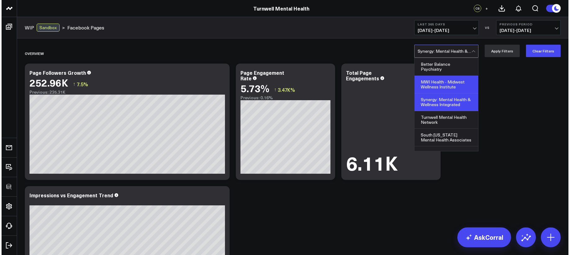
scroll to position [18, 0]
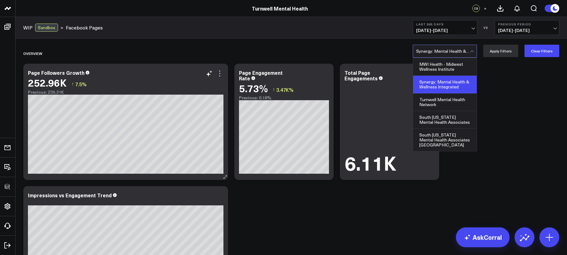
click at [218, 76] on icon at bounding box center [219, 73] width 7 height 7
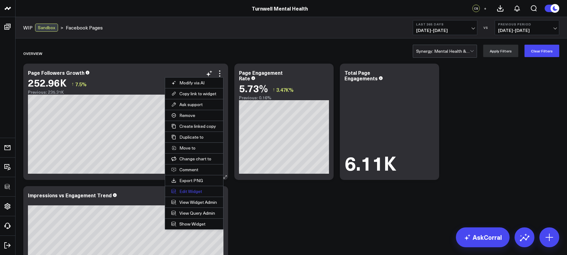
click at [190, 191] on button "Edit Widget" at bounding box center [194, 191] width 58 height 11
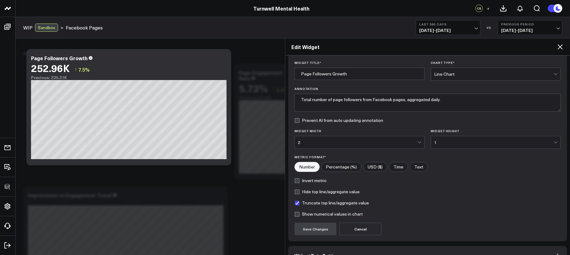
scroll to position [56, 0]
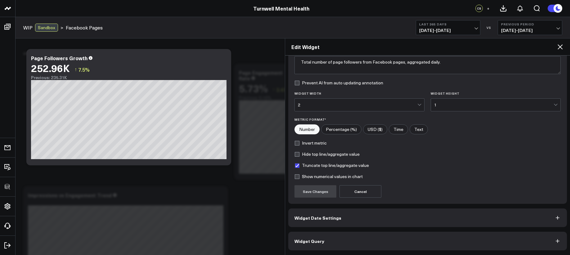
click at [389, 248] on button "Widget Query" at bounding box center [427, 241] width 279 height 19
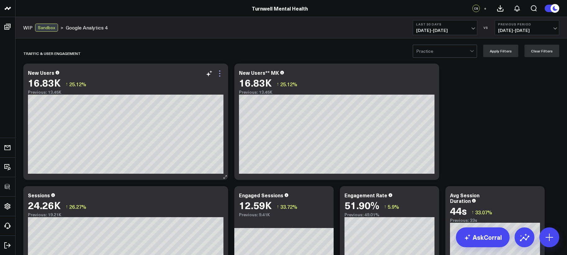
click at [219, 74] on icon at bounding box center [219, 73] width 7 height 7
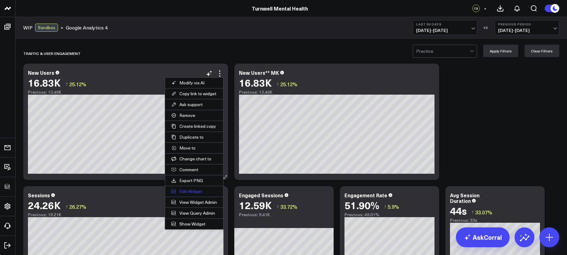
click at [193, 193] on button "Edit Widget" at bounding box center [194, 191] width 58 height 11
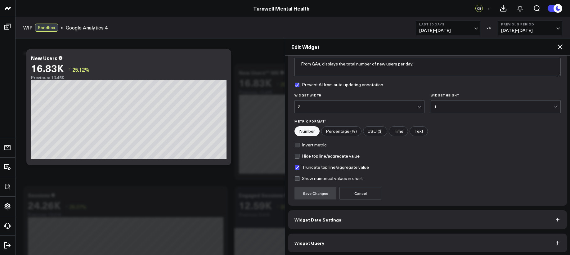
scroll to position [56, 0]
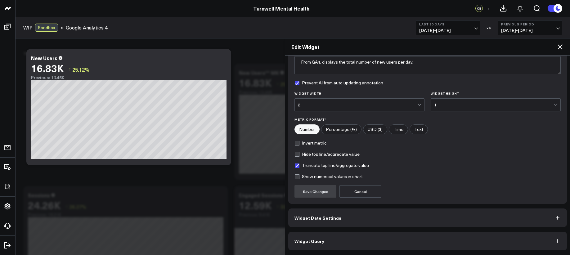
click at [361, 236] on button "Widget Query" at bounding box center [427, 241] width 279 height 19
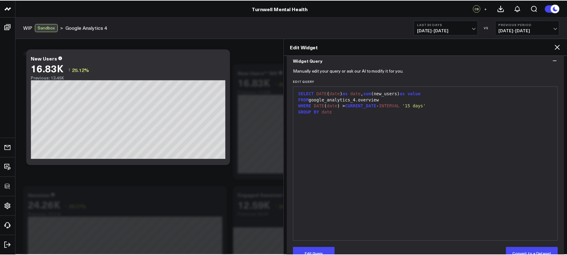
scroll to position [0, 0]
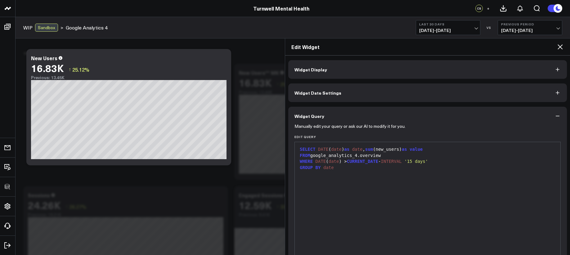
click at [558, 48] on icon at bounding box center [559, 46] width 7 height 7
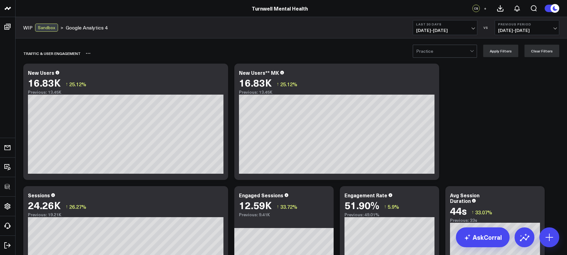
click at [450, 58] on div "Traffic & User Engagement" at bounding box center [255, 53] width 464 height 14
click at [454, 56] on div at bounding box center [443, 51] width 54 height 12
click at [455, 52] on div at bounding box center [443, 51] width 54 height 12
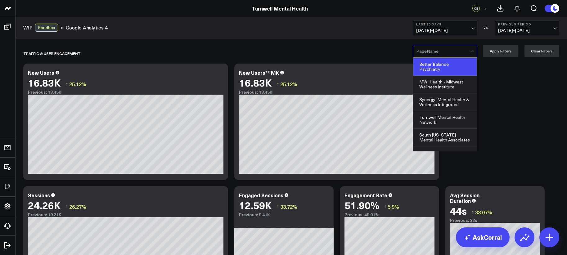
click at [455, 63] on div "Better Balance Psychiatry" at bounding box center [445, 67] width 64 height 18
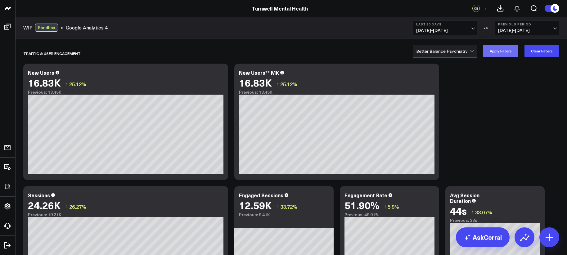
click at [503, 55] on button "Apply Filters" at bounding box center [500, 51] width 35 height 12
click at [463, 57] on div "Better Balance Psychiatry" at bounding box center [445, 51] width 64 height 13
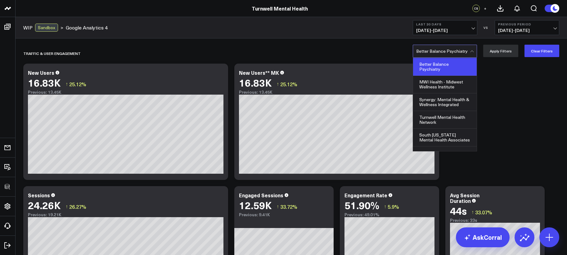
click at [455, 80] on div "MWI Health - Midwest Wellness Institute" at bounding box center [445, 85] width 64 height 18
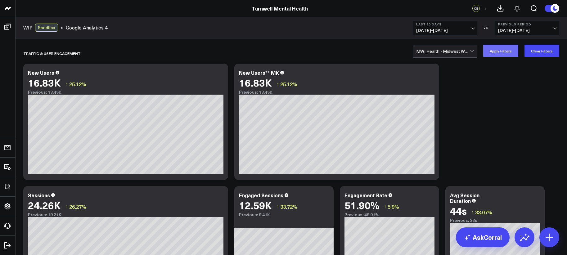
click at [507, 51] on button "Apply Filters" at bounding box center [500, 51] width 35 height 12
click at [220, 73] on icon at bounding box center [219, 73] width 1 height 1
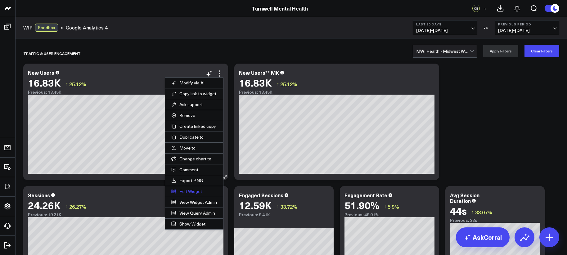
click at [196, 191] on button "Edit Widget" at bounding box center [194, 191] width 58 height 11
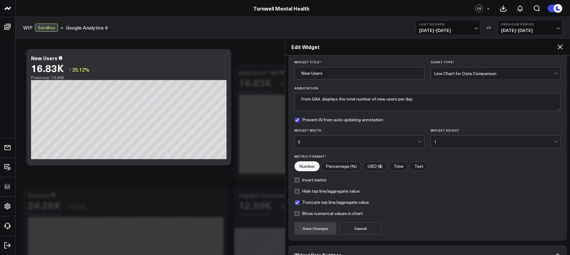
scroll to position [56, 0]
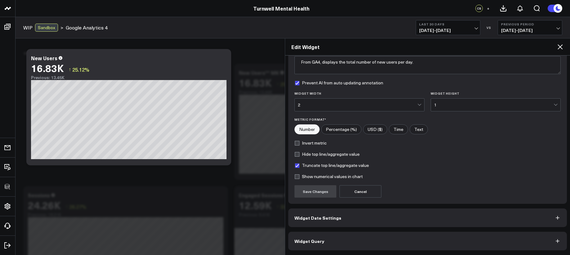
click at [348, 241] on button "Widget Query" at bounding box center [427, 241] width 279 height 19
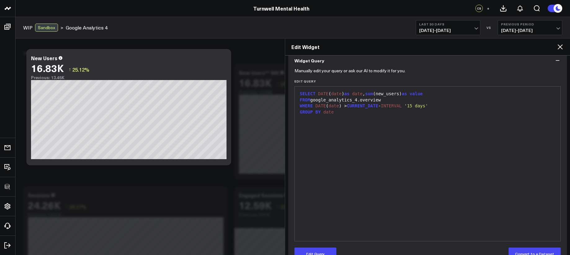
click at [347, 238] on div "SELECT DATE ( date ) as date , sum (new_users) as value FROM google_analytics_4…" at bounding box center [427, 164] width 259 height 148
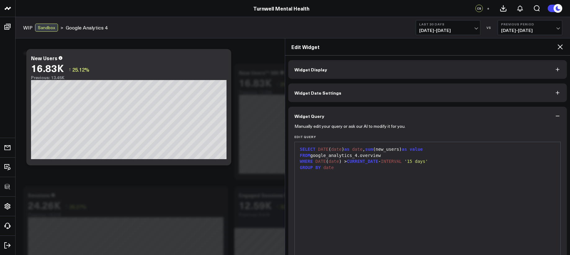
click at [388, 171] on div "SELECT DATE ( date ) as date , sum (new_users) as value FROM google_analytics_4…" at bounding box center [427, 219] width 259 height 148
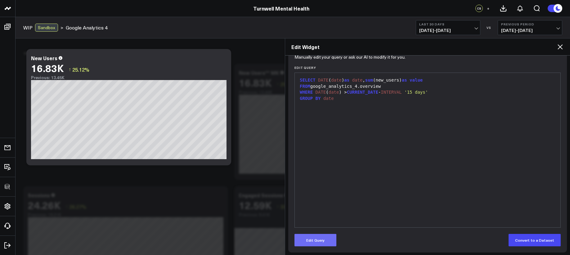
scroll to position [71, 0]
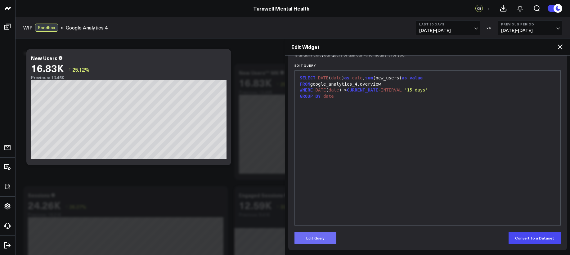
click at [316, 238] on button "Edit Query" at bounding box center [315, 238] width 42 height 12
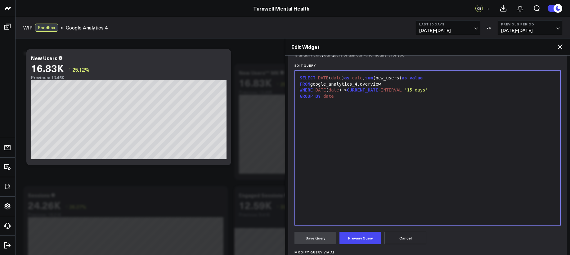
click at [439, 96] on div "GROUP BY date" at bounding box center [427, 96] width 259 height 6
click at [440, 92] on div "WHERE DATE ( date ) > CURRENT_DATE - INTERVAL '15 days'" at bounding box center [427, 90] width 259 height 6
drag, startPoint x: 326, startPoint y: 97, endPoint x: 341, endPoint y: 96, distance: 14.9
click at [341, 96] on span "-- AND page_id='${p" at bounding box center [330, 96] width 50 height 5
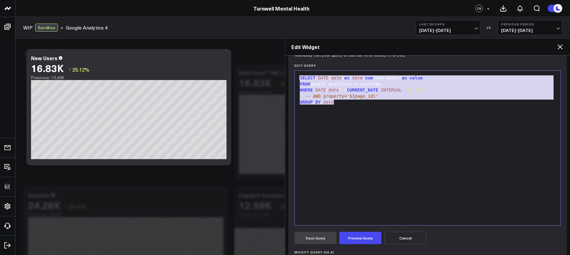
drag, startPoint x: 355, startPoint y: 109, endPoint x: 273, endPoint y: 71, distance: 90.5
copy div "SELECT DATE ( date ) as date , sum (new_users) as value FROM google_analytics_4…"
drag, startPoint x: 368, startPoint y: 239, endPoint x: 372, endPoint y: 218, distance: 22.1
click at [368, 240] on button "Preview Query" at bounding box center [360, 238] width 42 height 12
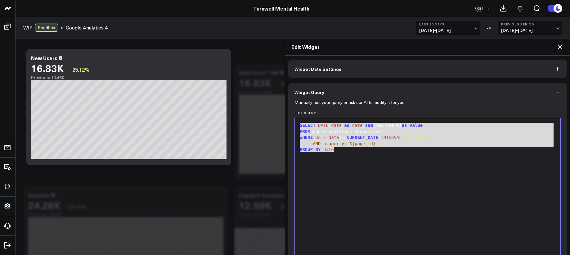
scroll to position [9, 0]
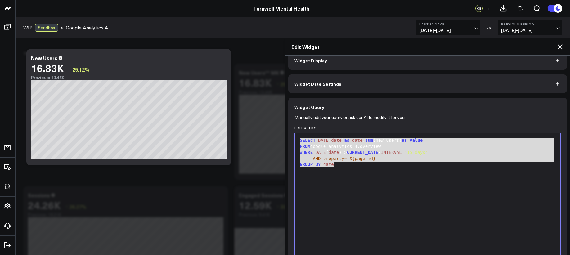
click at [342, 155] on div "WHERE DATE ( date ) > CURRENT_DATE - INTERVAL '15 days'" at bounding box center [427, 153] width 259 height 6
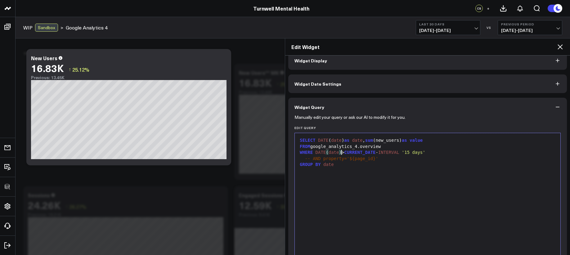
click at [375, 159] on div "-- AND property='${page_id}'" at bounding box center [427, 159] width 259 height 6
drag, startPoint x: 381, startPoint y: 158, endPoint x: 306, endPoint y: 158, distance: 75.1
click at [306, 158] on div "-- AND property='${page_id}'" at bounding box center [427, 159] width 259 height 6
copy div "-- AND property='${page_id}'"
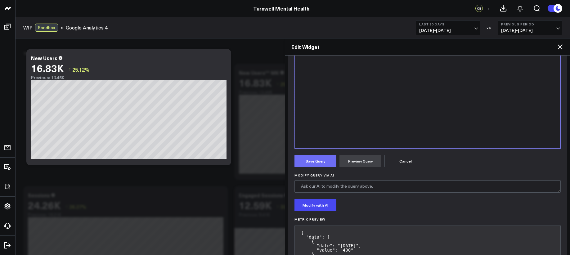
click at [315, 161] on button "Save Query" at bounding box center [315, 161] width 42 height 12
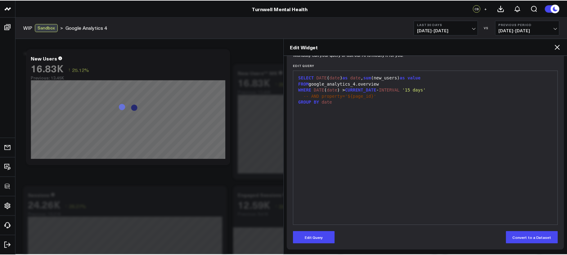
scroll to position [71, 0]
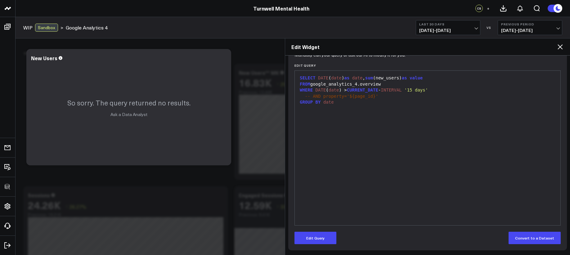
click at [561, 49] on icon at bounding box center [559, 46] width 7 height 7
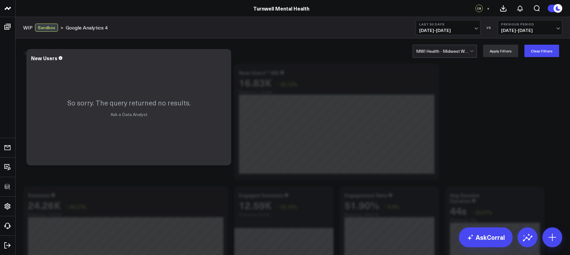
click at [442, 51] on div at bounding box center [443, 51] width 54 height 12
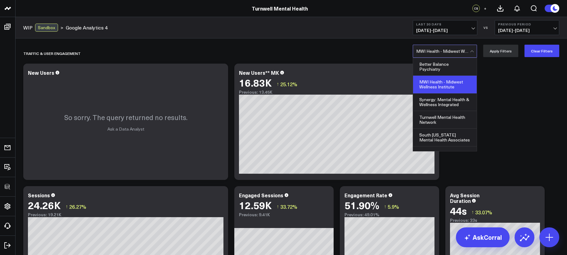
click at [441, 71] on div "Better Balance Psychiatry" at bounding box center [445, 67] width 64 height 18
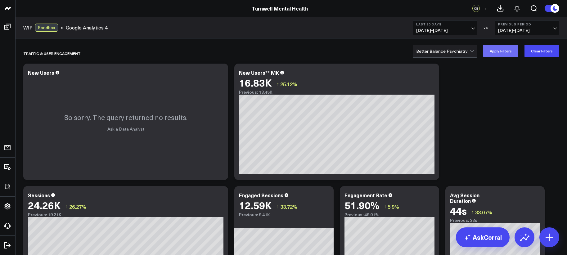
click at [501, 56] on button "Apply Filters" at bounding box center [500, 51] width 35 height 12
click at [463, 51] on div at bounding box center [443, 51] width 54 height 12
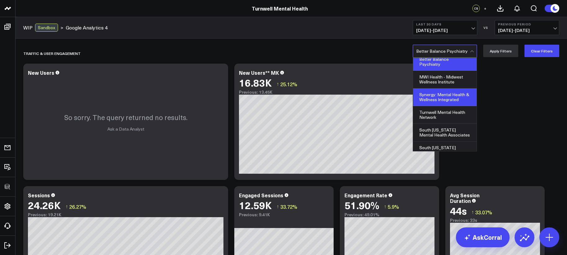
scroll to position [18, 0]
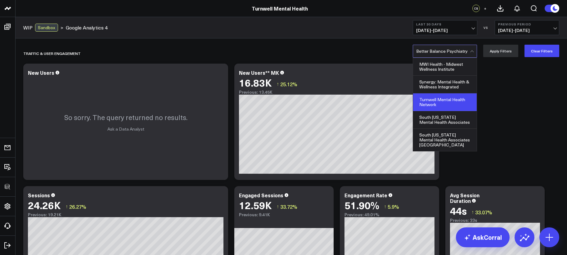
click at [450, 98] on div "Turnwell Mental Health Network" at bounding box center [445, 102] width 64 height 18
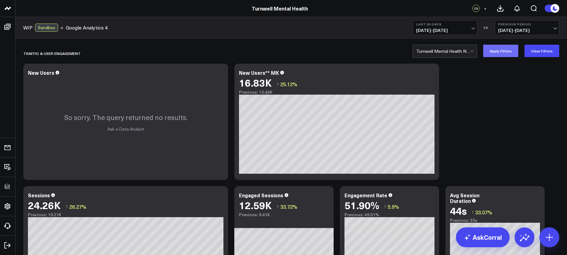
click at [490, 46] on button "Apply Filters" at bounding box center [500, 51] width 35 height 12
click at [458, 54] on div at bounding box center [443, 51] width 54 height 12
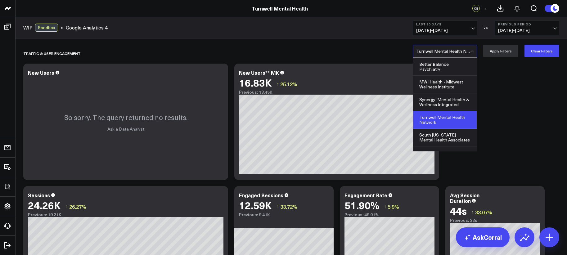
scroll to position [18, 0]
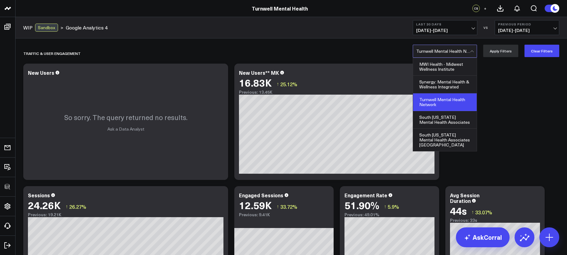
click at [460, 140] on div "South Texas Mental Health Associates San Antonio" at bounding box center [445, 140] width 64 height 22
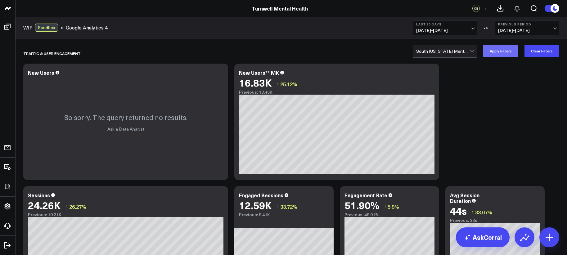
click at [501, 52] on button "Apply Filters" at bounding box center [500, 51] width 35 height 12
click at [473, 56] on div at bounding box center [472, 51] width 5 height 12
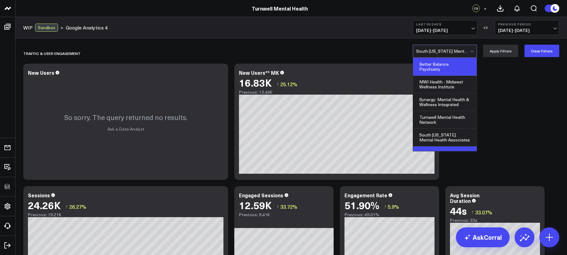
click at [449, 69] on div "Better Balance Psychiatry" at bounding box center [445, 67] width 64 height 18
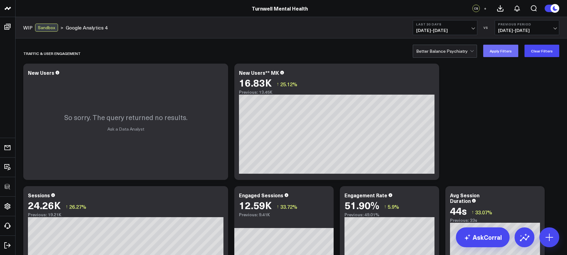
click at [505, 54] on button "Apply Filters" at bounding box center [500, 51] width 35 height 12
click at [219, 74] on icon at bounding box center [219, 73] width 7 height 7
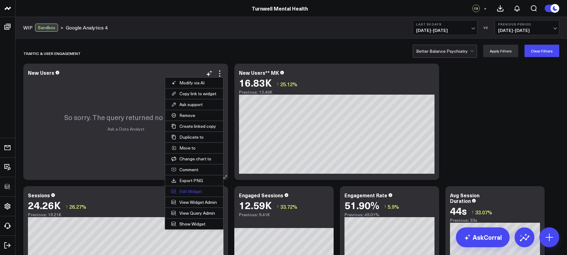
click at [190, 193] on button "Edit Widget" at bounding box center [194, 191] width 58 height 11
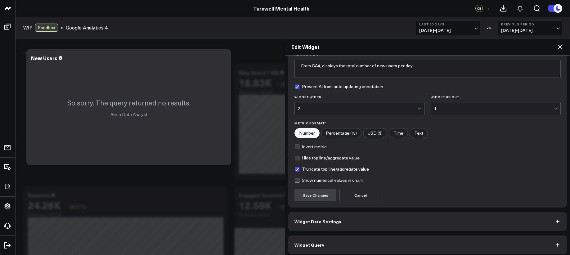
scroll to position [56, 0]
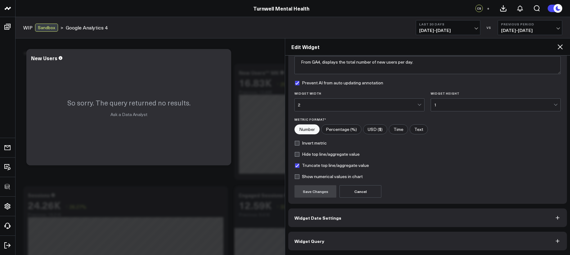
click at [360, 239] on button "Widget Query" at bounding box center [427, 241] width 279 height 19
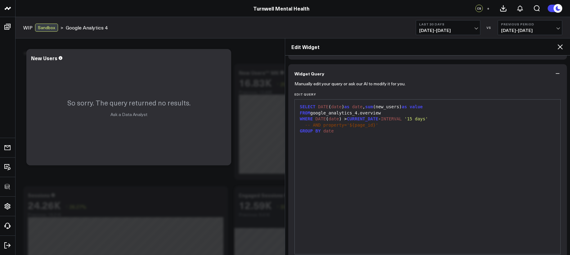
scroll to position [71, 0]
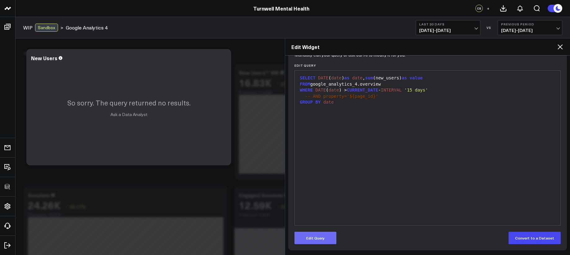
click at [311, 236] on button "Edit Query" at bounding box center [315, 238] width 42 height 12
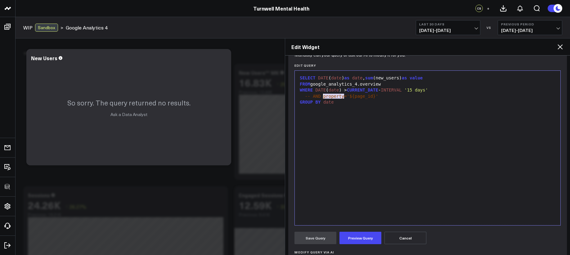
drag, startPoint x: 344, startPoint y: 97, endPoint x: 324, endPoint y: 97, distance: 19.9
click at [324, 97] on span "-- AND property='${page_id}'" at bounding box center [341, 96] width 73 height 5
drag, startPoint x: 367, startPoint y: 236, endPoint x: 367, endPoint y: 231, distance: 5.3
click at [367, 237] on button "Preview Query" at bounding box center [360, 238] width 42 height 12
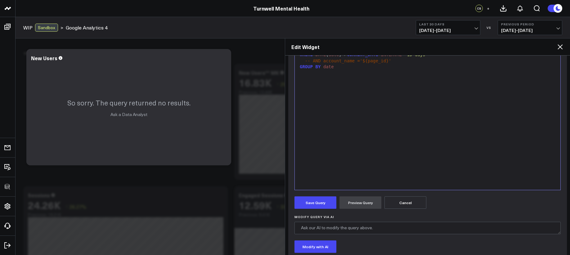
scroll to position [213, 0]
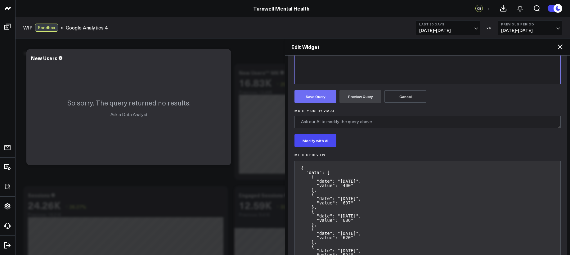
click at [320, 98] on button "Save Query" at bounding box center [315, 96] width 42 height 12
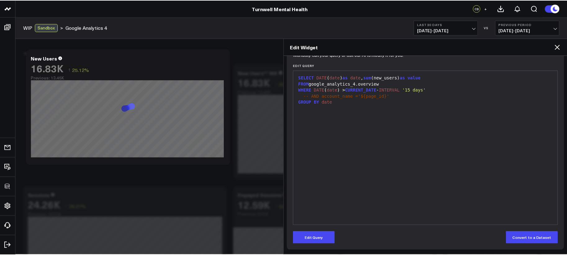
scroll to position [71, 0]
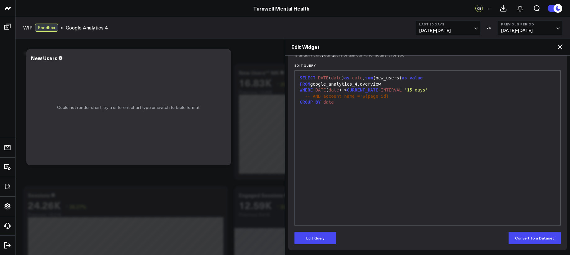
click at [559, 46] on icon at bounding box center [559, 46] width 5 height 5
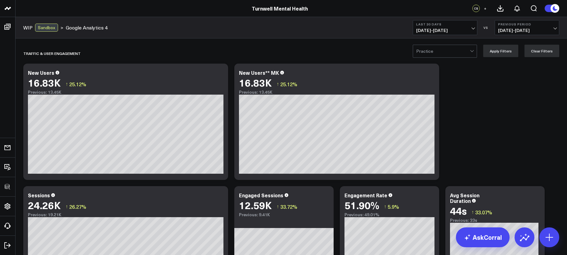
click at [444, 52] on div at bounding box center [443, 51] width 54 height 12
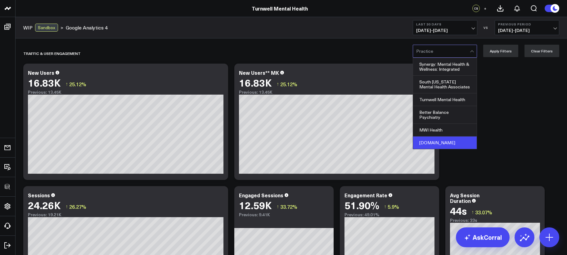
click at [454, 136] on div "[DOMAIN_NAME]" at bounding box center [445, 142] width 64 height 12
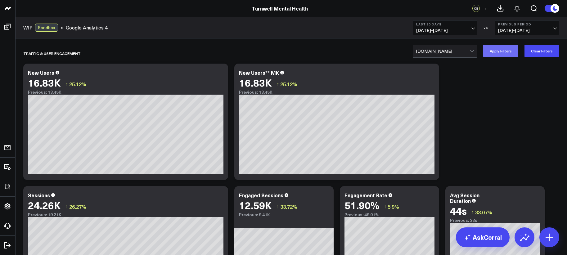
click at [503, 48] on button "Apply Filters" at bounding box center [500, 51] width 35 height 12
click at [448, 58] on div "Traffic & User Engagement" at bounding box center [255, 53] width 464 height 14
drag, startPoint x: 446, startPoint y: 60, endPoint x: 446, endPoint y: 56, distance: 3.7
click at [446, 59] on div "Traffic & User Engagement" at bounding box center [255, 53] width 464 height 14
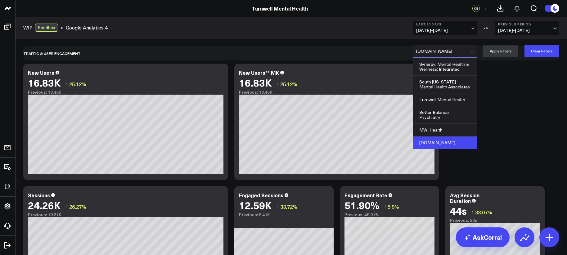
click at [446, 56] on div at bounding box center [443, 51] width 54 height 12
click at [443, 74] on div "Synergy: Mental Health & Wellness: Integrated" at bounding box center [445, 67] width 64 height 18
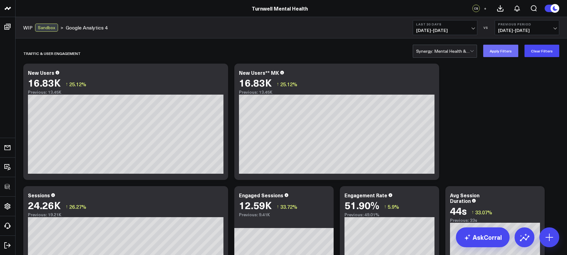
click at [499, 50] on button "Apply Filters" at bounding box center [500, 51] width 35 height 12
click at [448, 50] on div at bounding box center [443, 51] width 54 height 12
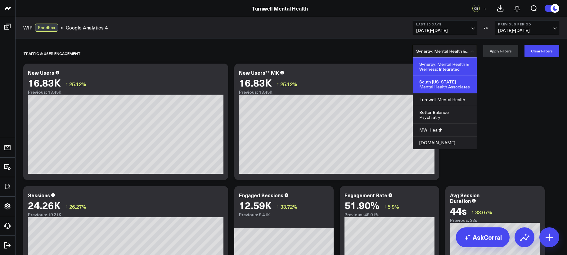
click at [449, 83] on div "South [US_STATE] Mental Health Associates" at bounding box center [445, 85] width 64 height 18
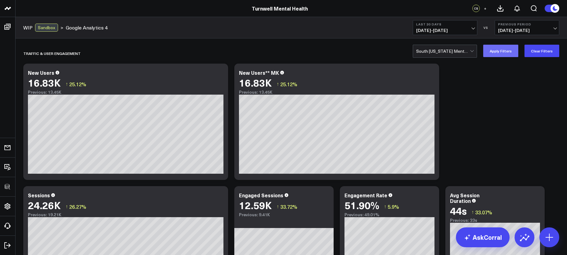
click at [495, 54] on button "Apply Filters" at bounding box center [500, 51] width 35 height 12
click at [221, 74] on icon at bounding box center [219, 73] width 7 height 7
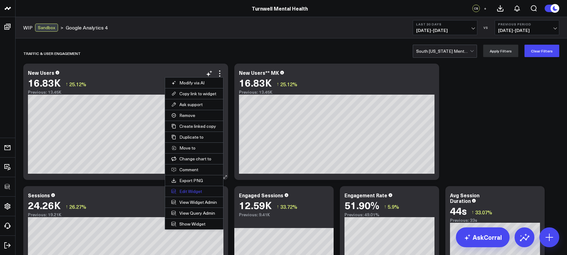
click at [195, 195] on button "Edit Widget" at bounding box center [194, 191] width 58 height 11
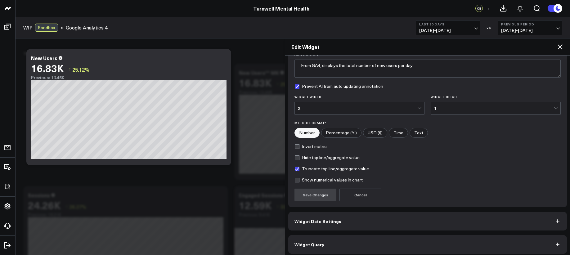
scroll to position [56, 0]
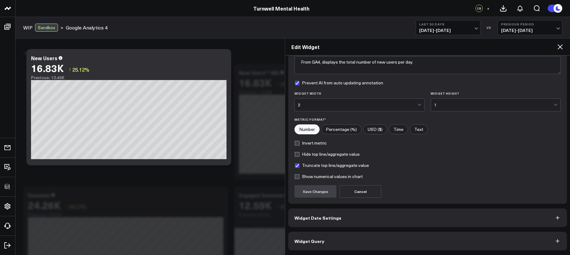
click at [327, 242] on button "Widget Query" at bounding box center [427, 241] width 279 height 19
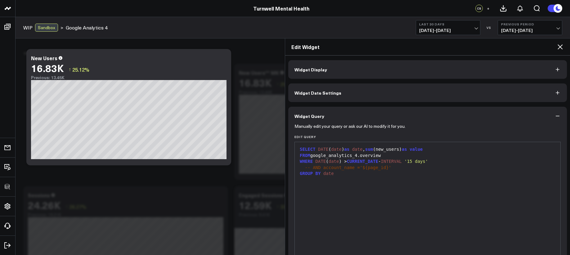
click at [369, 167] on span "-- AND account_name ='${page_id}'" at bounding box center [348, 167] width 86 height 5
drag, startPoint x: 369, startPoint y: 168, endPoint x: 385, endPoint y: 167, distance: 16.4
click at [385, 167] on span "-- AND account_name ='${page_id}'" at bounding box center [348, 167] width 86 height 5
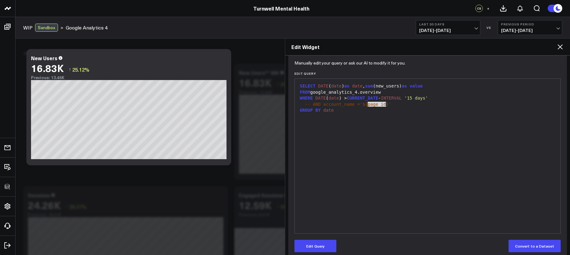
scroll to position [71, 0]
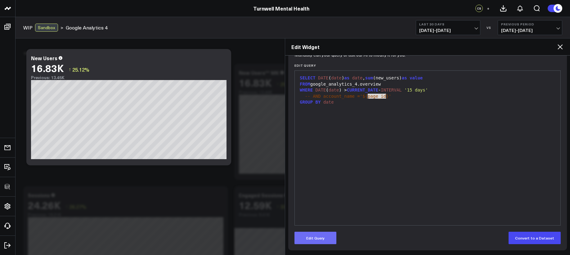
click at [325, 232] on form "Manually edit your query or ask our AI to modify it for you. Edit Query 9 1 2 3…" at bounding box center [427, 149] width 266 height 190
click at [324, 234] on button "Edit Query" at bounding box center [315, 238] width 42 height 12
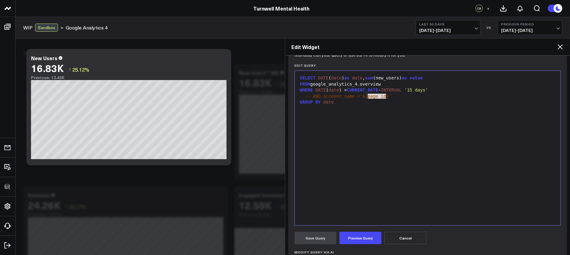
click at [385, 105] on div "GROUP BY date" at bounding box center [427, 102] width 259 height 6
drag, startPoint x: 385, startPoint y: 97, endPoint x: 369, endPoint y: 97, distance: 16.8
click at [369, 97] on span "-- AND account_name ='${page_id}'" at bounding box center [348, 96] width 86 height 5
drag, startPoint x: 324, startPoint y: 98, endPoint x: 353, endPoint y: 98, distance: 29.5
click at [353, 98] on span "-- AND account_name ='${practice_name}'" at bounding box center [356, 96] width 102 height 5
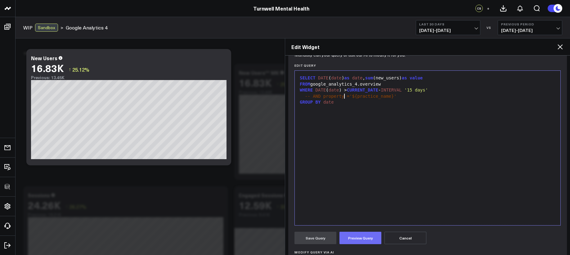
click at [361, 238] on button "Preview Query" at bounding box center [360, 238] width 42 height 12
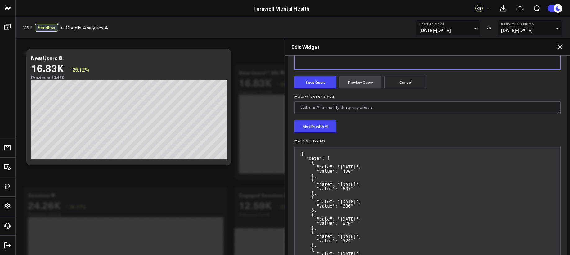
scroll to position [227, 0]
click at [321, 85] on button "Save Query" at bounding box center [315, 82] width 42 height 12
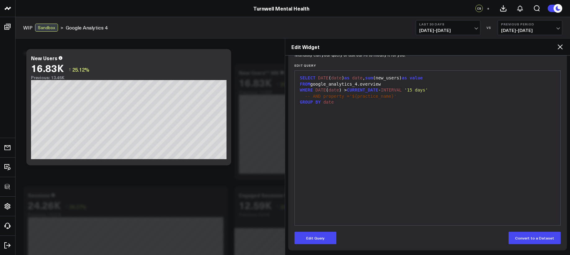
scroll to position [71, 0]
click at [392, 96] on div "-- AND property ='${practice_name}'" at bounding box center [427, 96] width 259 height 6
drag, startPoint x: 396, startPoint y: 96, endPoint x: 305, endPoint y: 97, distance: 91.5
click at [305, 97] on div "-- AND property ='${practice_name}'" at bounding box center [427, 96] width 259 height 6
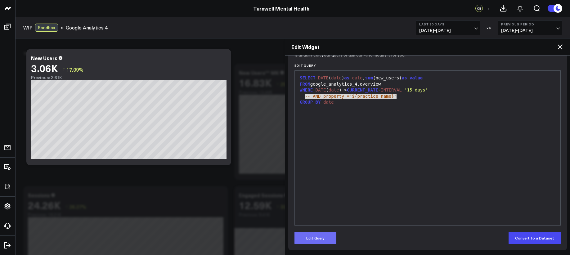
click at [316, 238] on button "Edit Query" at bounding box center [315, 238] width 42 height 12
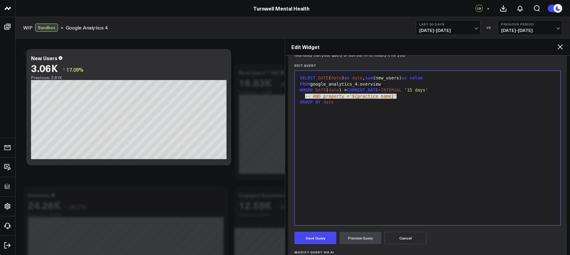
click at [562, 45] on icon at bounding box center [559, 46] width 7 height 7
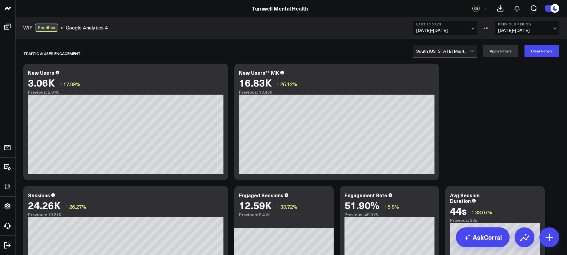
click at [453, 54] on div at bounding box center [443, 51] width 54 height 12
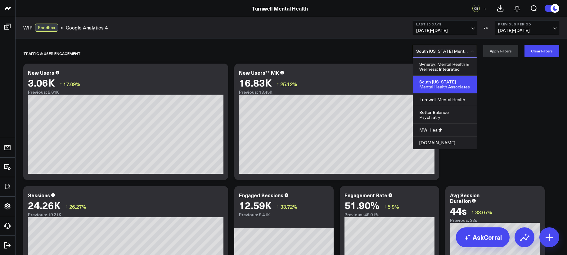
drag, startPoint x: 451, startPoint y: 66, endPoint x: 457, endPoint y: 67, distance: 6.2
click at [451, 66] on div "Synergy: Mental Health & Wellness: Integrated" at bounding box center [445, 67] width 64 height 18
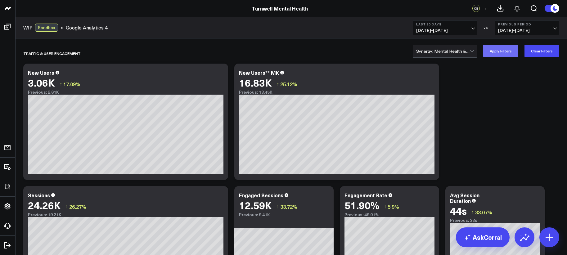
click at [494, 51] on button "Apply Filters" at bounding box center [500, 51] width 35 height 12
click at [432, 74] on icon at bounding box center [430, 73] width 7 height 7
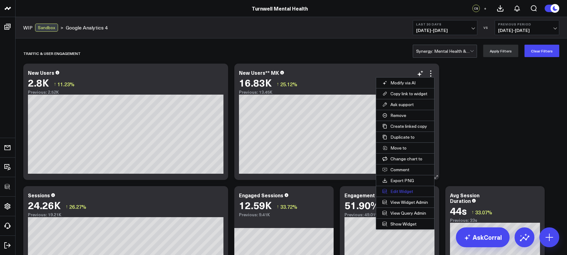
click at [398, 190] on button "Edit Widget" at bounding box center [405, 191] width 58 height 11
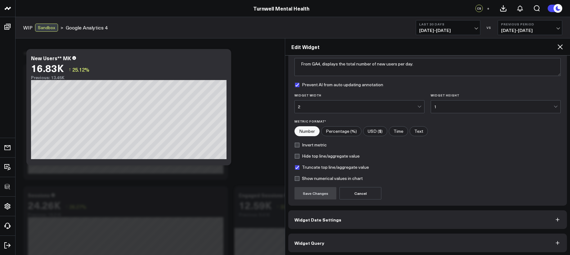
scroll to position [56, 0]
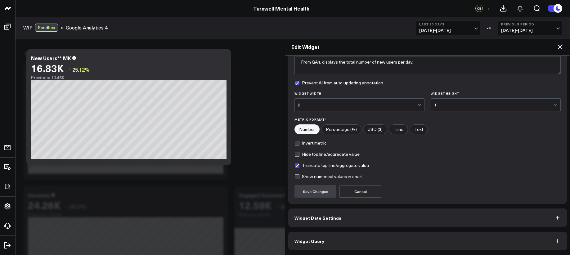
click at [330, 244] on button "Widget Query" at bounding box center [427, 241] width 279 height 19
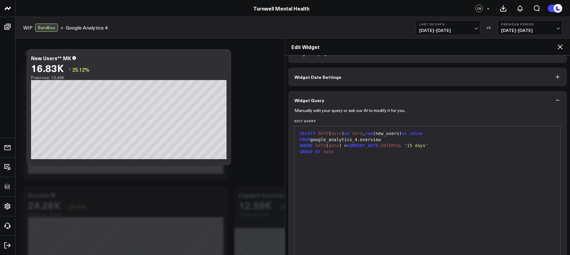
scroll to position [56, 0]
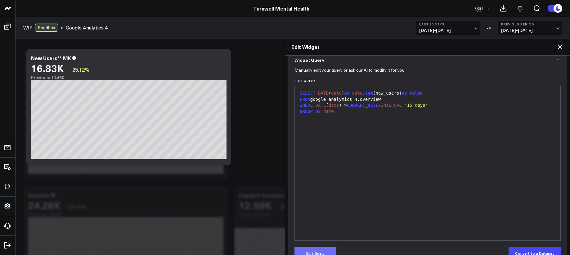
click at [316, 249] on button "Edit Query" at bounding box center [315, 253] width 42 height 12
click at [454, 104] on div "WHERE DATE ( date ) > CURRENT_DATE - INTERVAL '15 days'" at bounding box center [427, 105] width 259 height 6
click at [444, 107] on div "WHERE DATE ( date ) > CURRENT_DATE - INTERVAL '15 days'" at bounding box center [427, 105] width 259 height 6
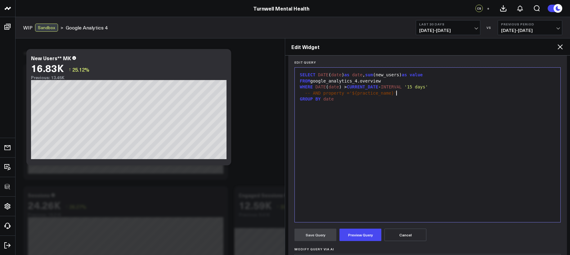
scroll to position [77, 0]
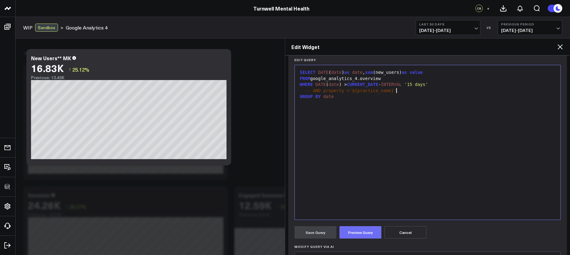
click at [358, 230] on button "Preview Query" at bounding box center [360, 232] width 42 height 12
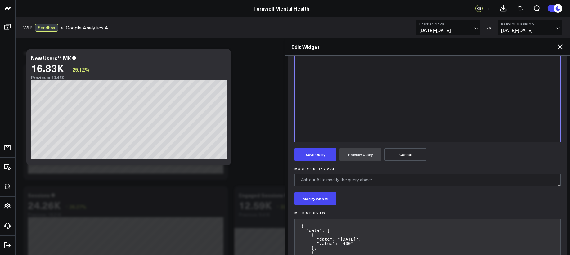
scroll to position [213, 0]
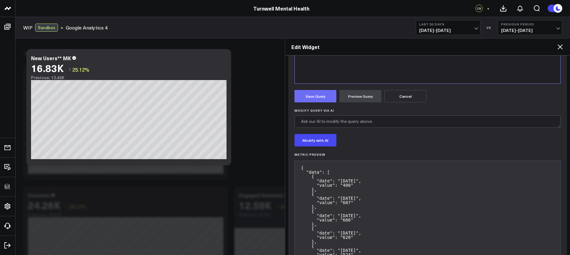
click at [320, 95] on button "Save Query" at bounding box center [315, 96] width 42 height 12
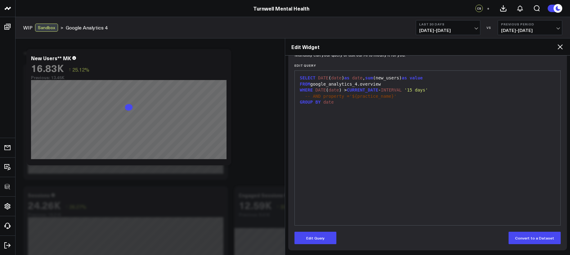
scroll to position [71, 0]
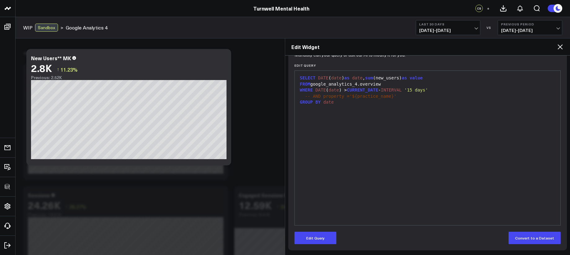
click at [407, 93] on div "WHERE DATE ( date ) > CURRENT_DATE - INTERVAL '15 days'" at bounding box center [427, 90] width 259 height 6
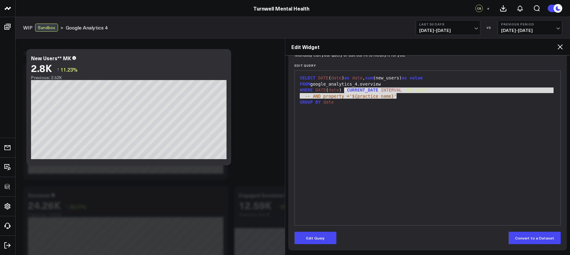
drag, startPoint x: 397, startPoint y: 96, endPoint x: 345, endPoint y: 90, distance: 52.5
click at [345, 90] on div "SELECT DATE ( date ) as date , sum (new_users) as value FROM google_analytics_4…" at bounding box center [427, 148] width 259 height 148
copy div "> CURRENT_DATE - INTERVAL '15 days' -- AND property ='${practice_name}'"
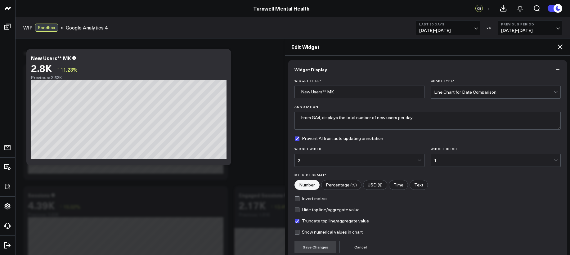
click at [560, 50] on icon at bounding box center [559, 46] width 7 height 7
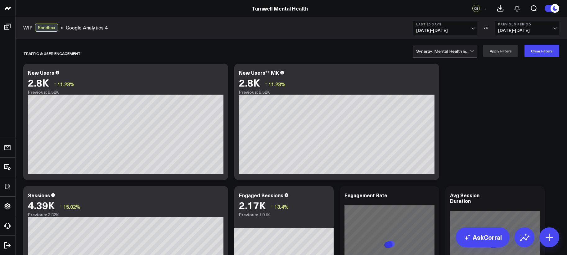
click at [453, 53] on div at bounding box center [443, 51] width 54 height 12
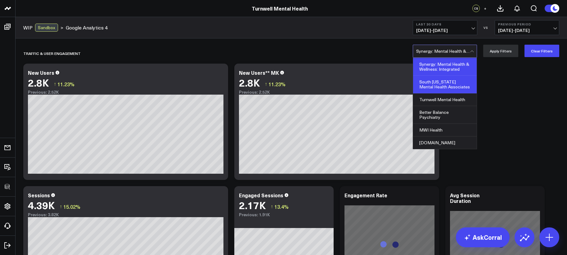
click at [446, 87] on div "South [US_STATE] Mental Health Associates" at bounding box center [445, 85] width 64 height 18
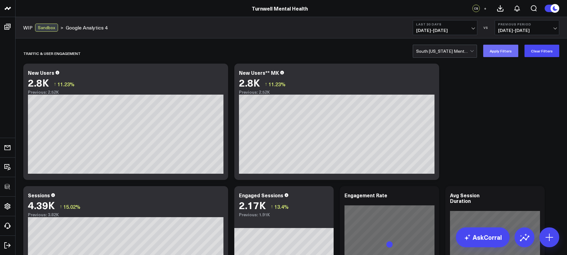
click at [504, 48] on button "Apply Filters" at bounding box center [500, 51] width 35 height 12
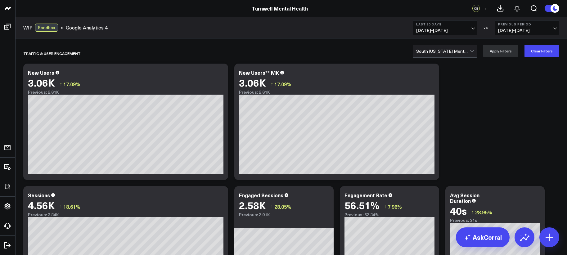
click at [460, 57] on div "South [US_STATE] Mental Health Associates" at bounding box center [445, 51] width 64 height 13
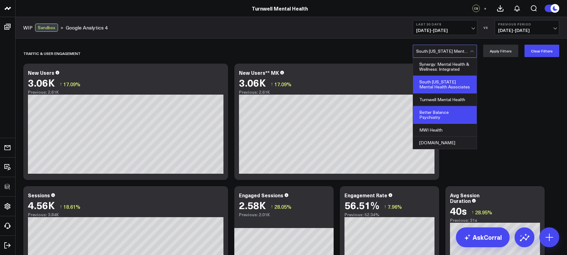
click at [451, 109] on div "Better Balance Psychiatry" at bounding box center [445, 115] width 64 height 18
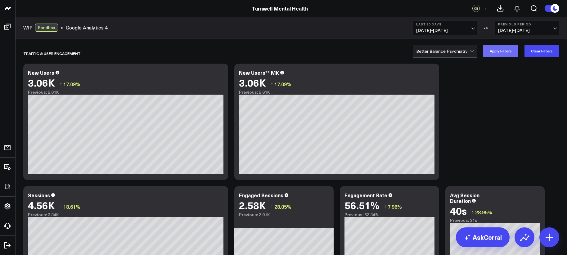
click at [500, 55] on button "Apply Filters" at bounding box center [500, 51] width 35 height 12
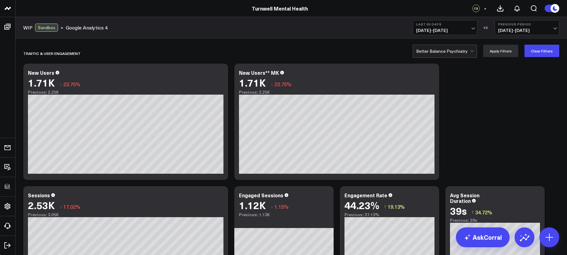
click at [465, 56] on div at bounding box center [443, 51] width 54 height 12
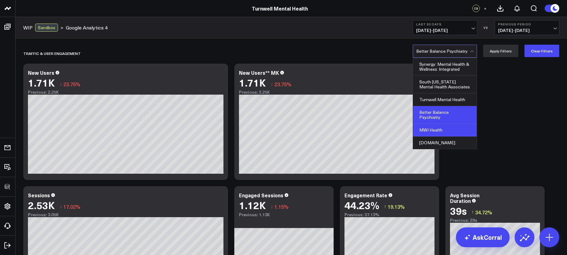
click at [448, 130] on div "MWI Health" at bounding box center [445, 130] width 64 height 13
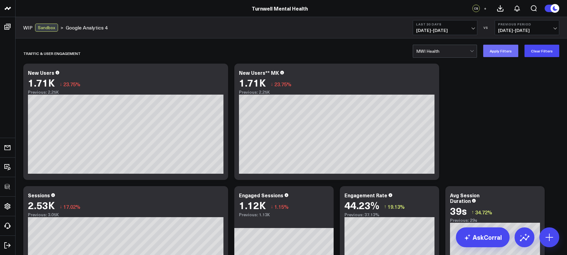
click at [504, 56] on button "Apply Filters" at bounding box center [500, 51] width 35 height 12
